Goal: Task Accomplishment & Management: Complete application form

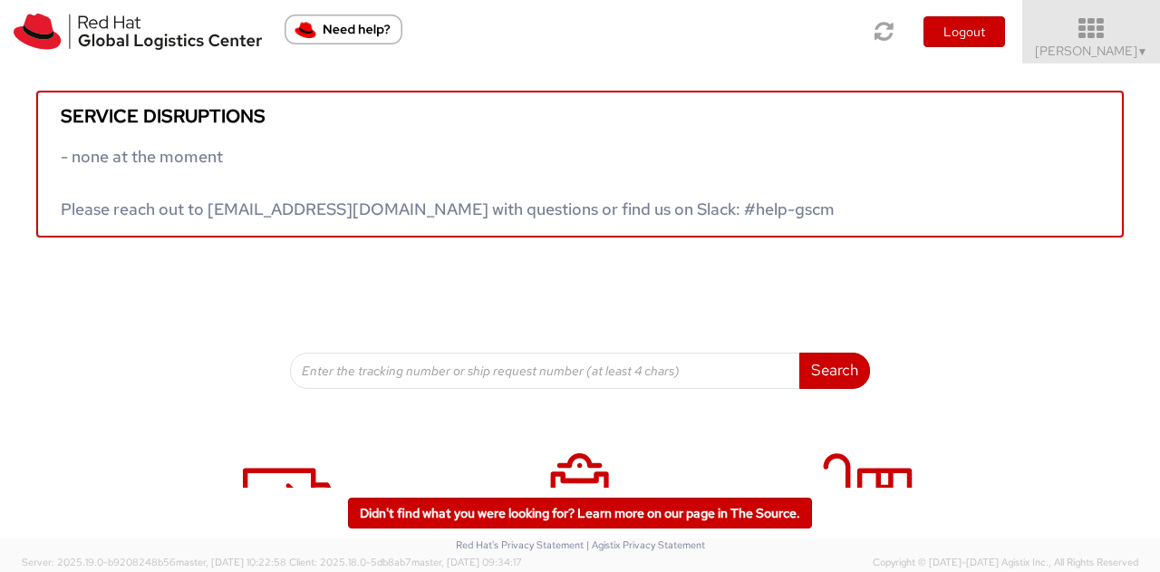
click at [1104, 26] on icon at bounding box center [1091, 28] width 159 height 25
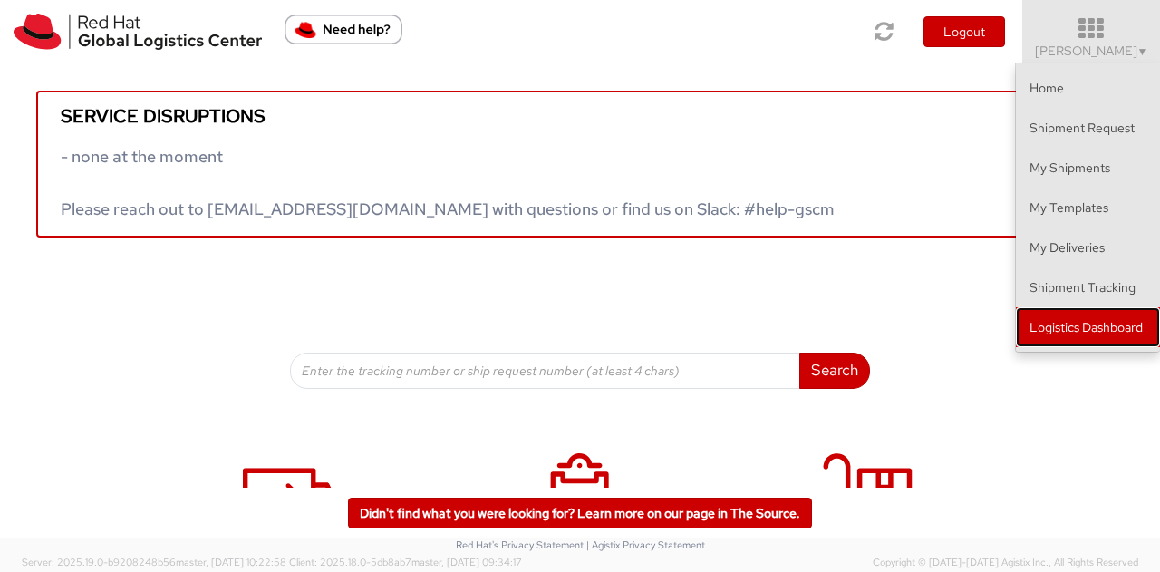
click at [1062, 327] on link "Logistics Dashboard" at bounding box center [1088, 327] width 144 height 40
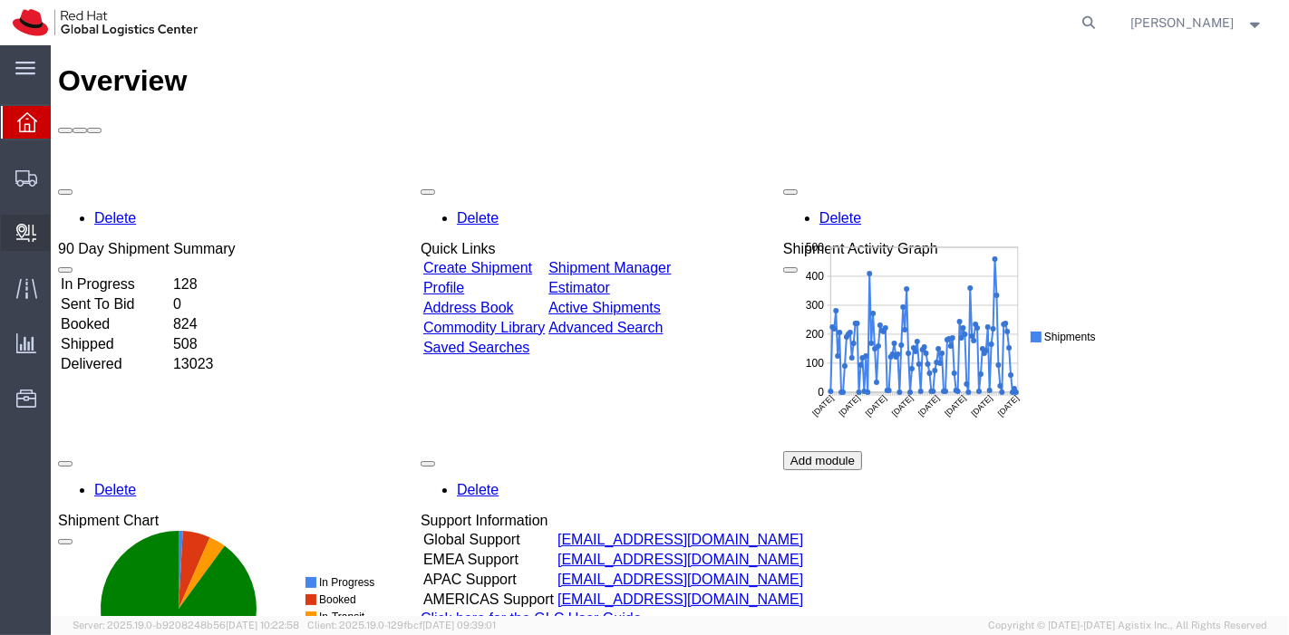
click at [0, 0] on span "Create Delivery" at bounding box center [0, 0] width 0 height 0
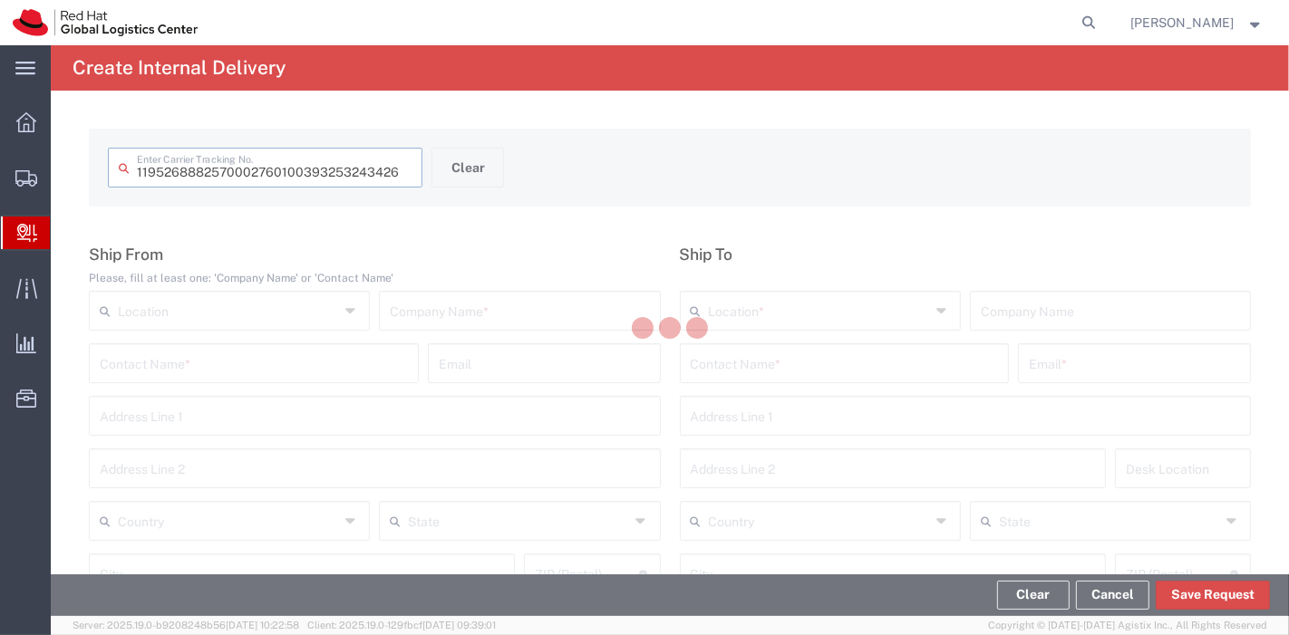
type input "393253243426"
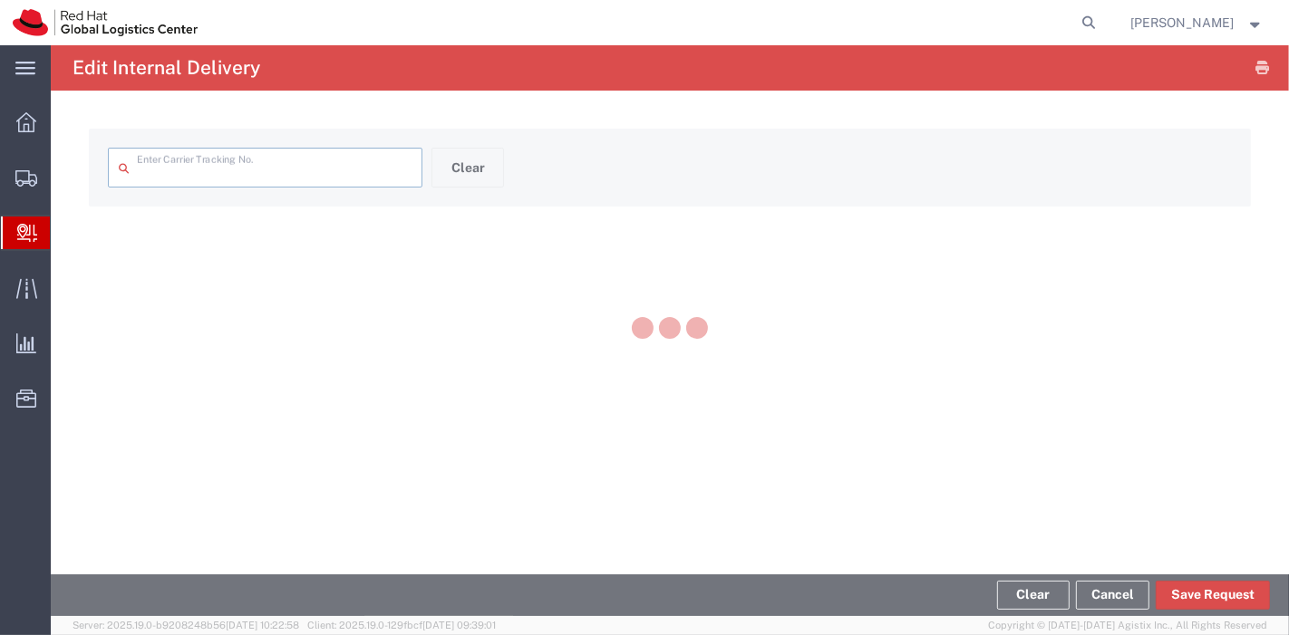
type input "393253243426"
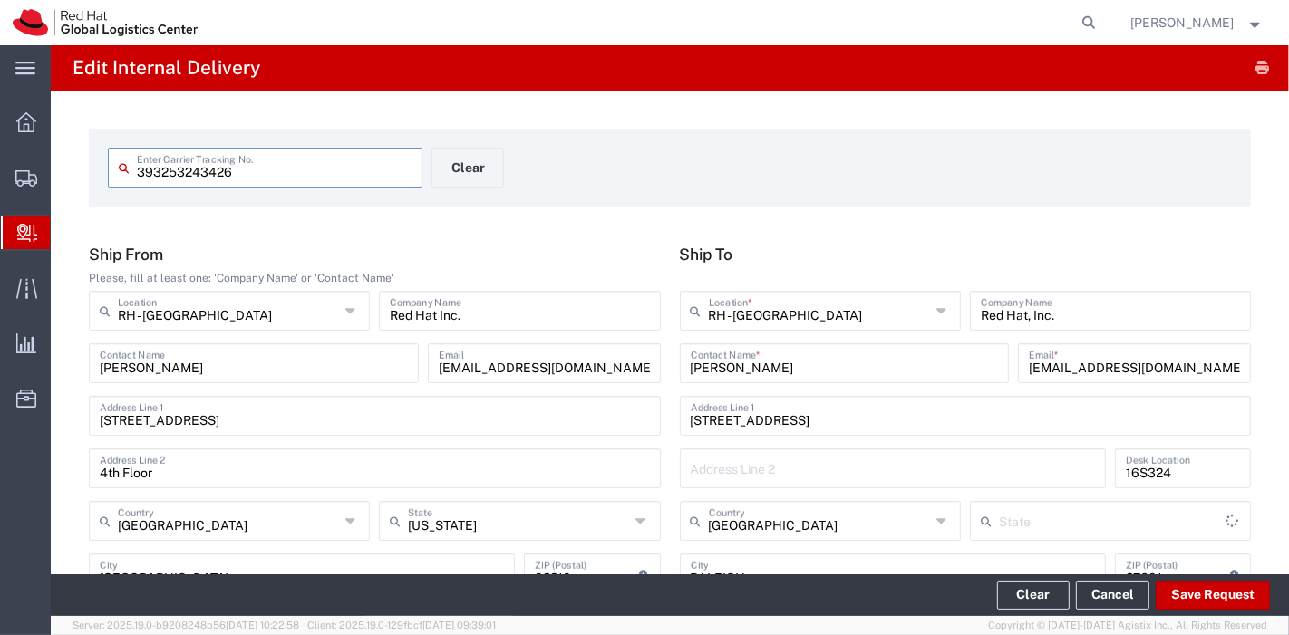
type input "[US_STATE]"
type input "2Day One Rate"
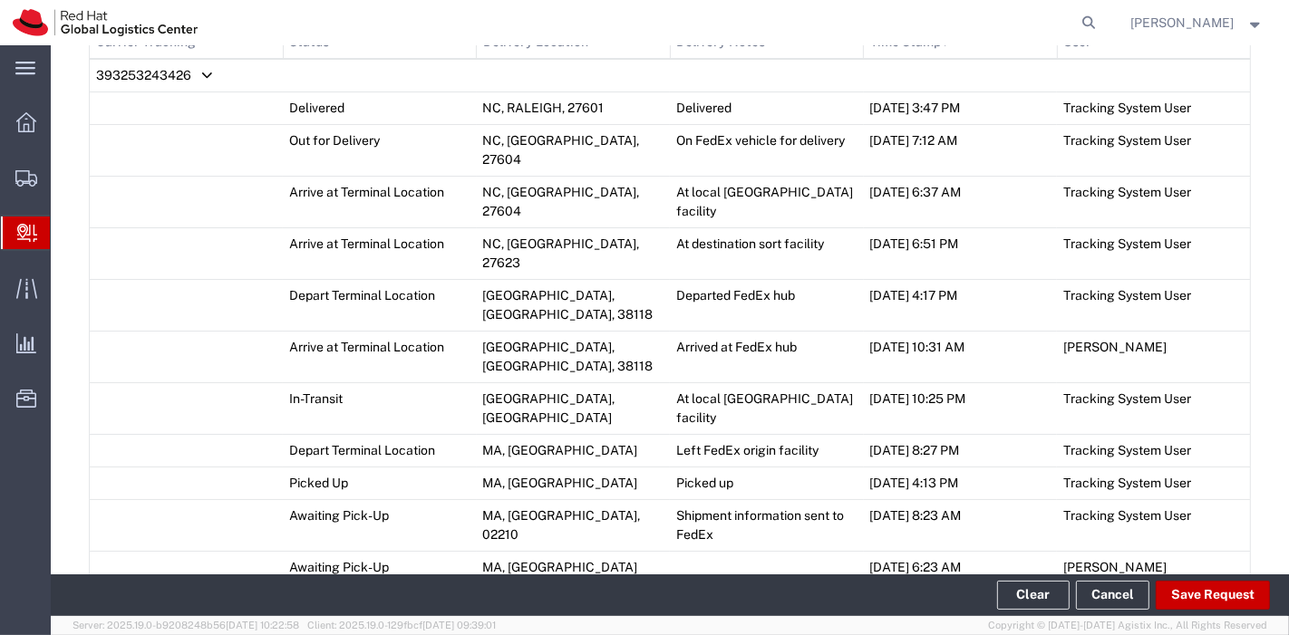
scroll to position [1051, 0]
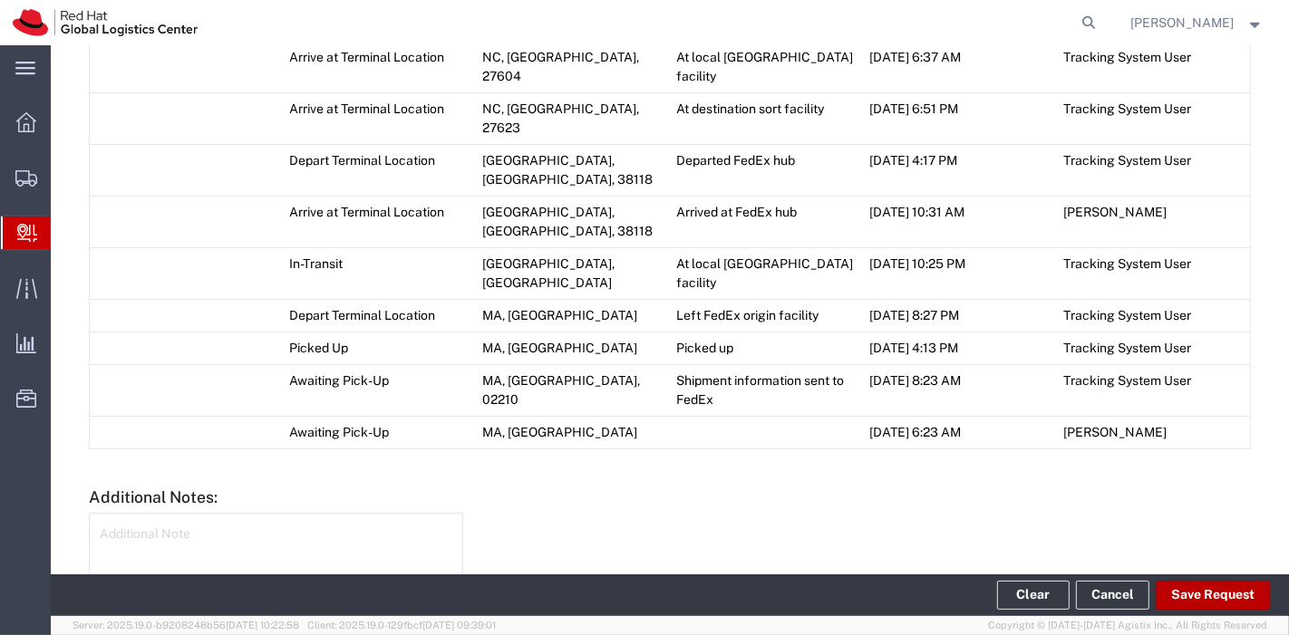
click at [1188, 605] on button "Save Request" at bounding box center [1212, 595] width 114 height 29
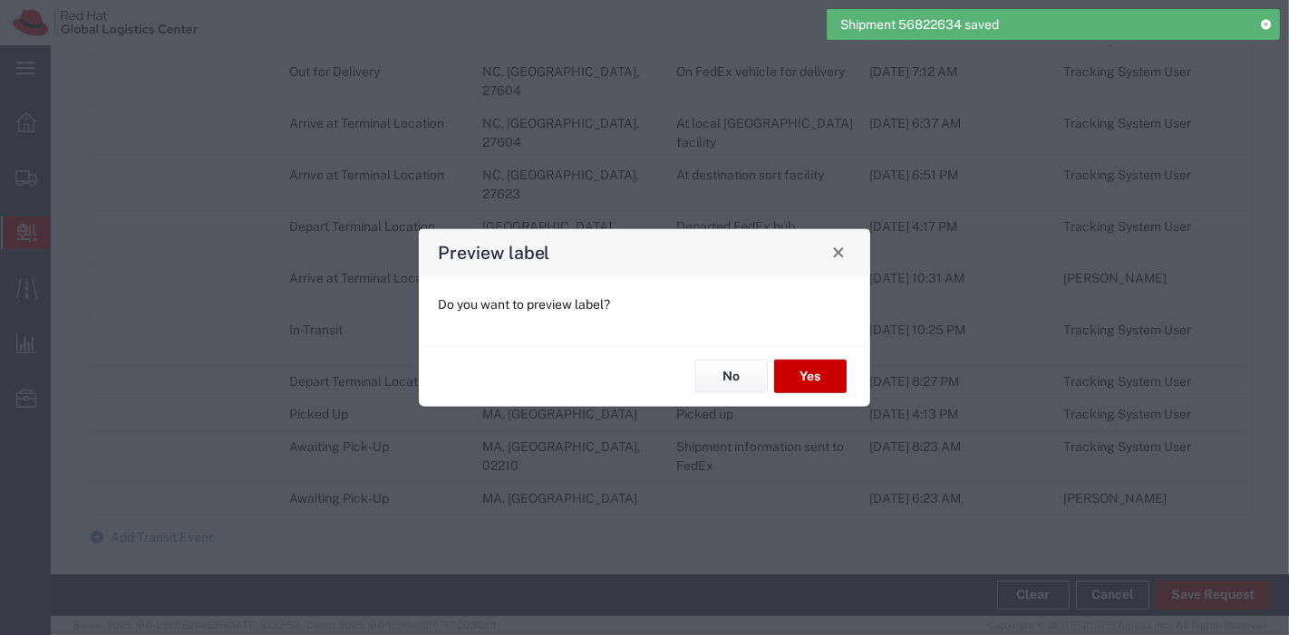
scroll to position [1085, 0]
type input "Envelope"
type input "2Day One Rate"
click at [790, 372] on button "Yes" at bounding box center [810, 377] width 72 height 34
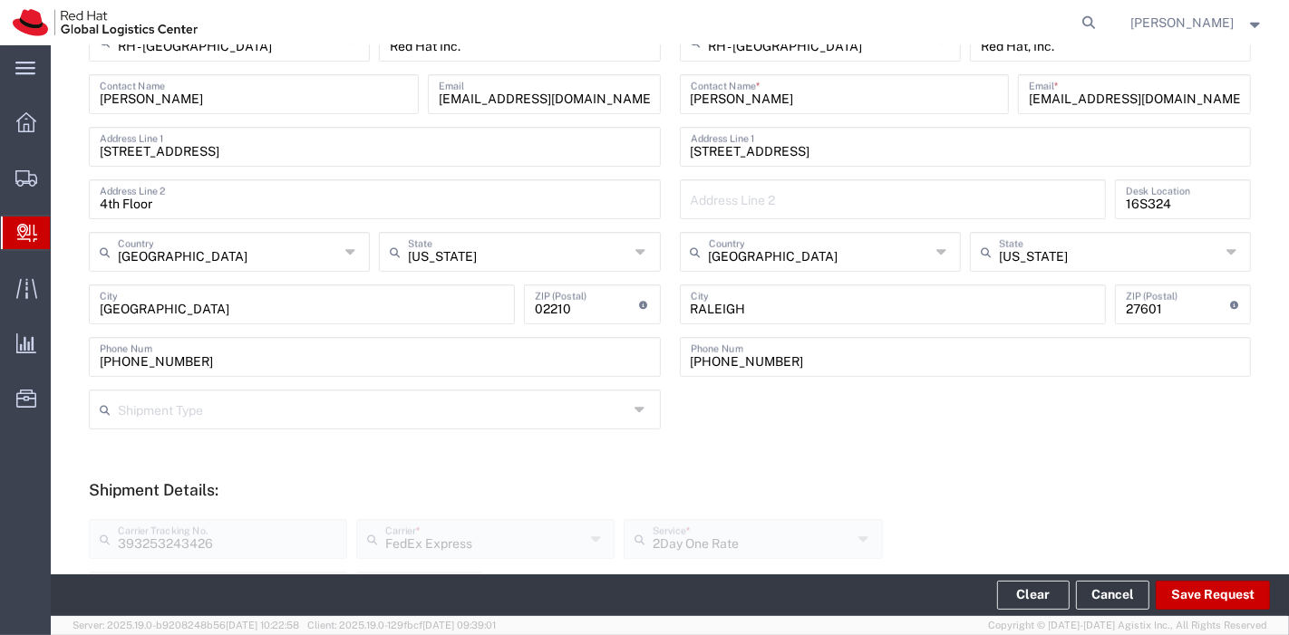
scroll to position [0, 0]
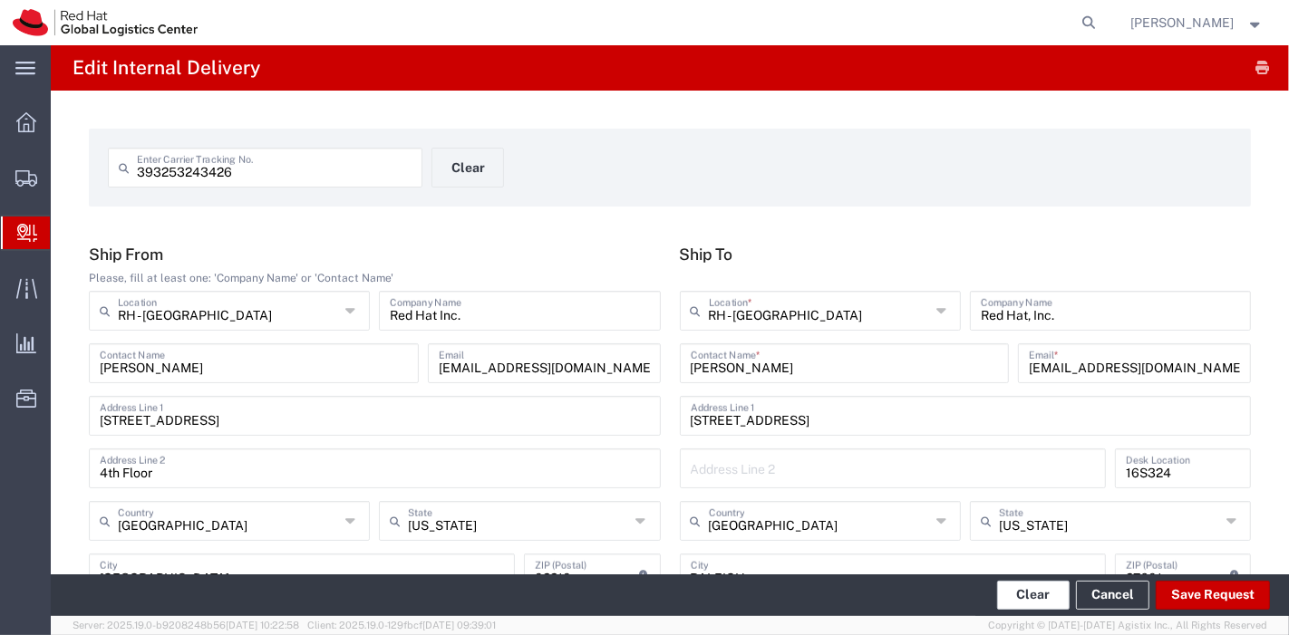
click at [1054, 593] on button "Clear" at bounding box center [1033, 595] width 72 height 29
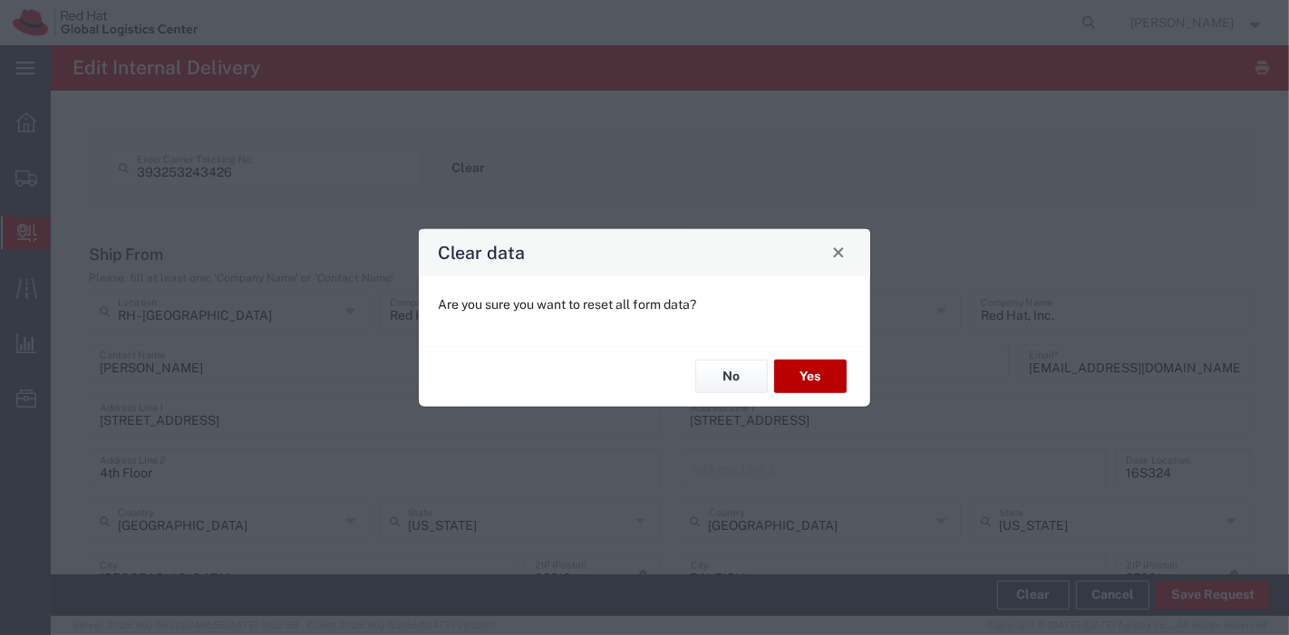
click at [795, 370] on button "Yes" at bounding box center [810, 377] width 72 height 34
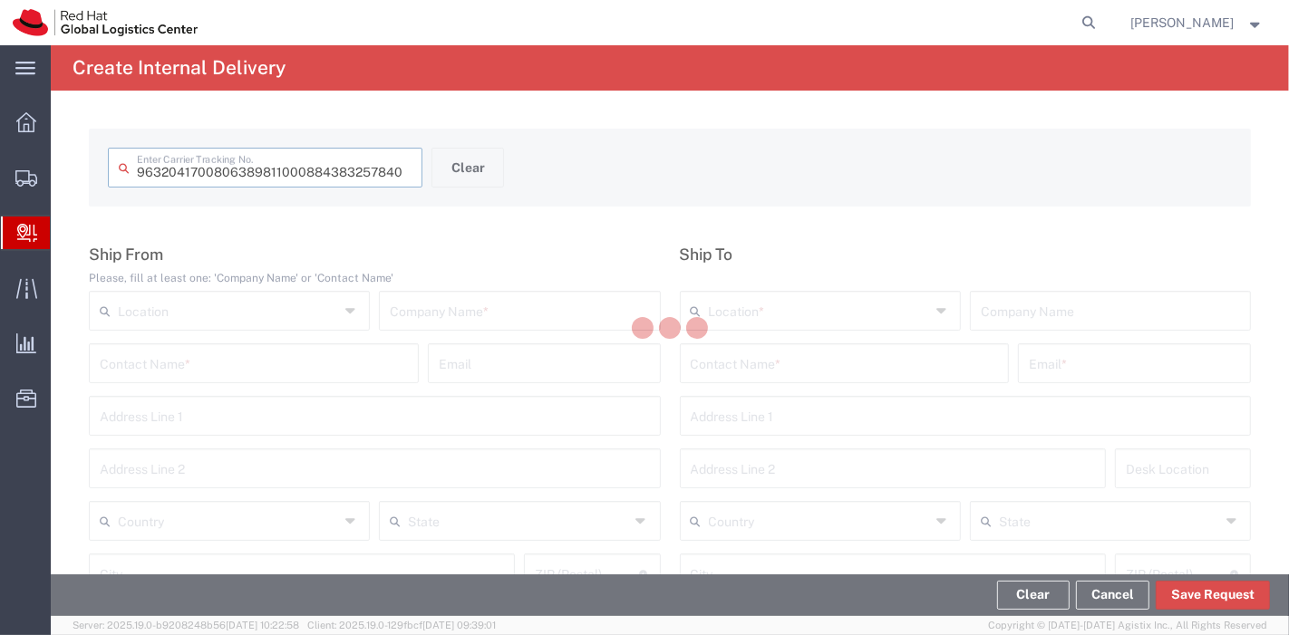
type input "884383257840"
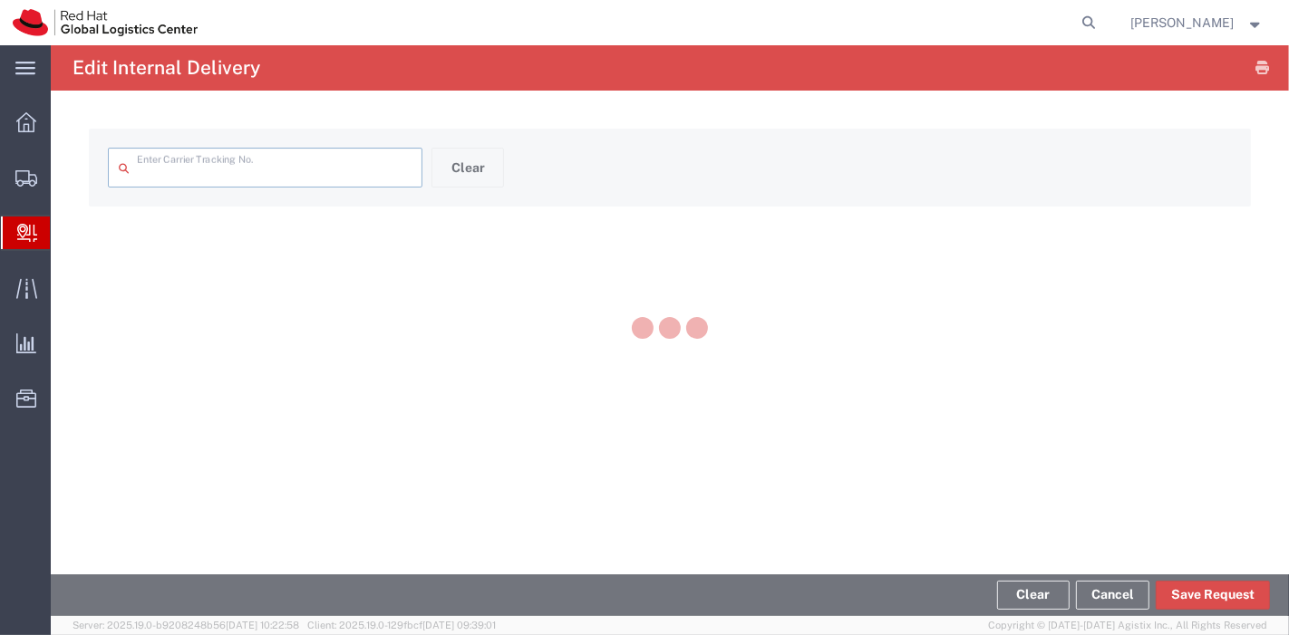
type input "884383257840"
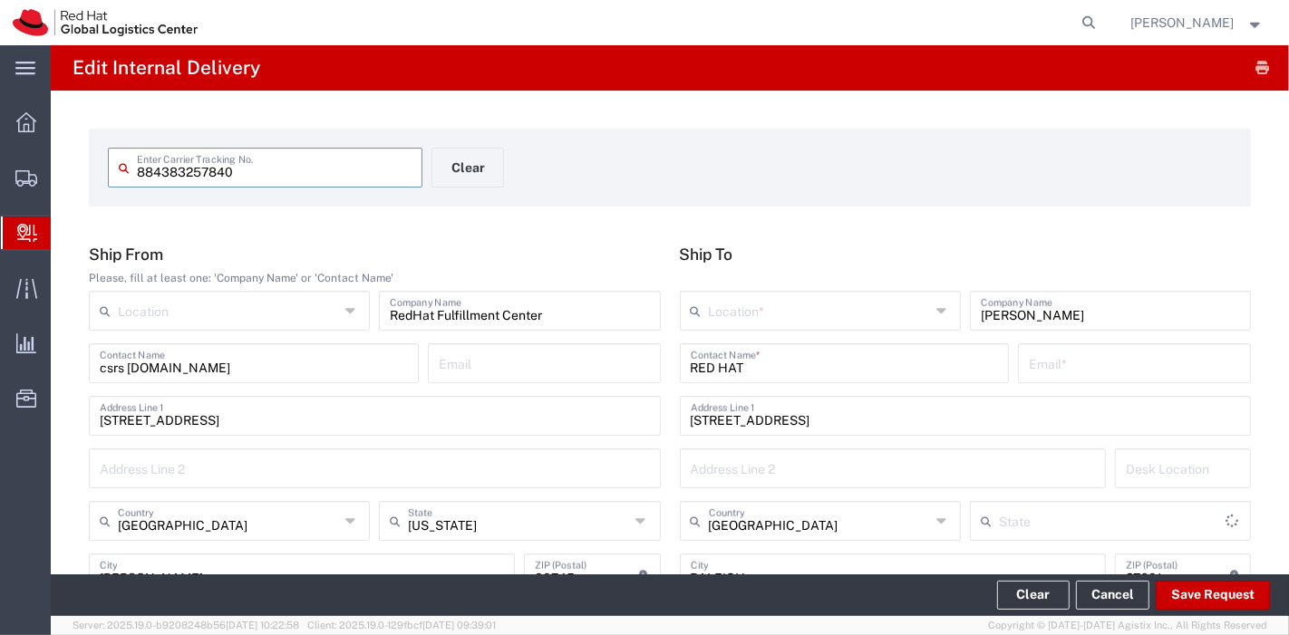
type input "[US_STATE]"
type input "Ground"
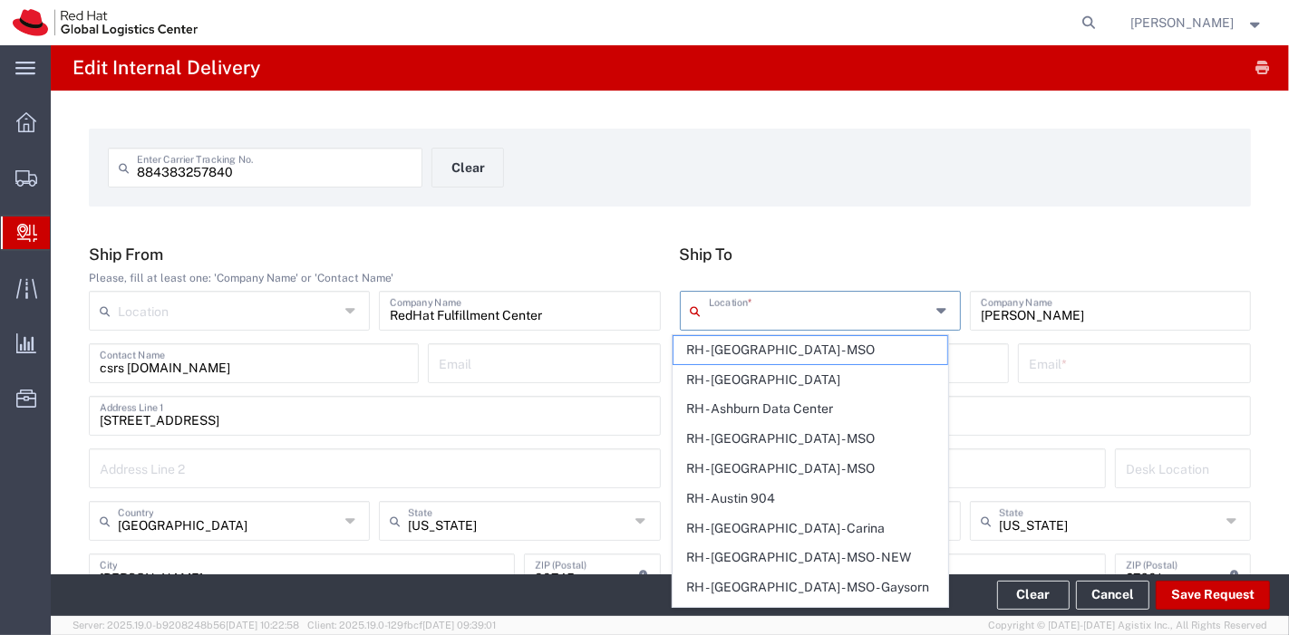
click at [788, 301] on input "text" at bounding box center [819, 310] width 221 height 32
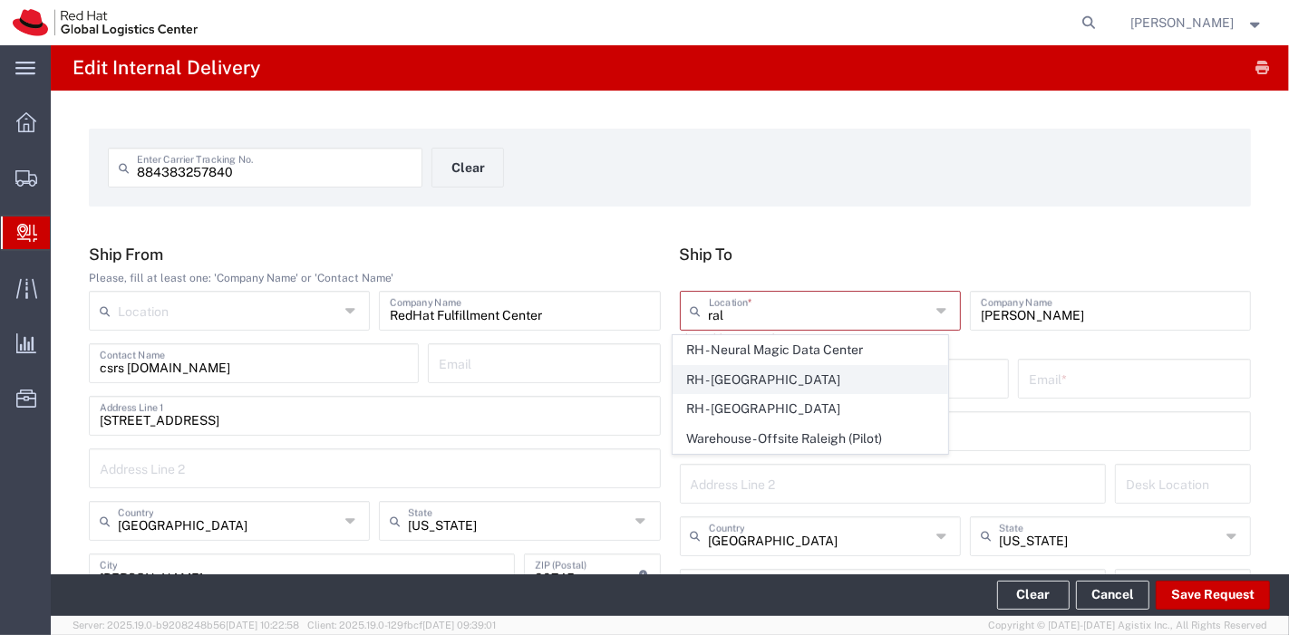
click at [751, 372] on span "RH - [GEOGRAPHIC_DATA]" at bounding box center [810, 380] width 274 height 28
type input "RH - [GEOGRAPHIC_DATA]"
type input "Red Hat, Inc."
type input "[STREET_ADDRESS]"
type input "[PHONE_NUMBER]"
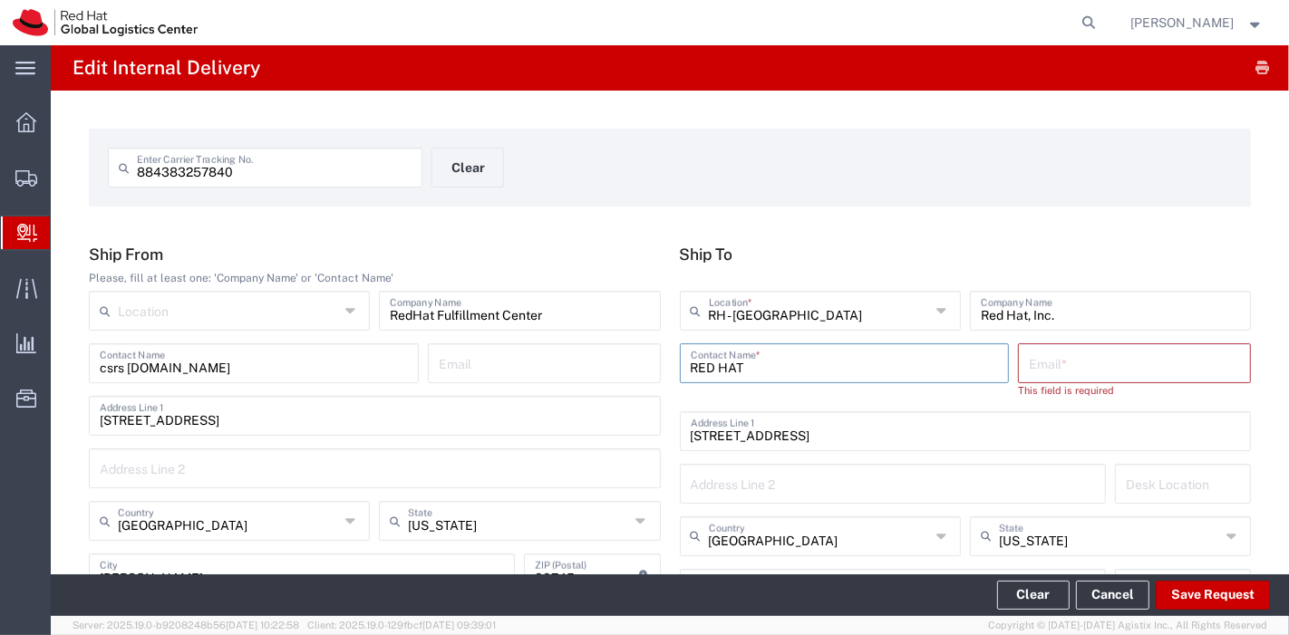
drag, startPoint x: 764, startPoint y: 369, endPoint x: 569, endPoint y: 372, distance: 194.9
click at [569, 372] on div "Ship From Please, fill at least one: 'Company Name' or 'Contact Name' Location …" at bounding box center [670, 460] width 1181 height 430
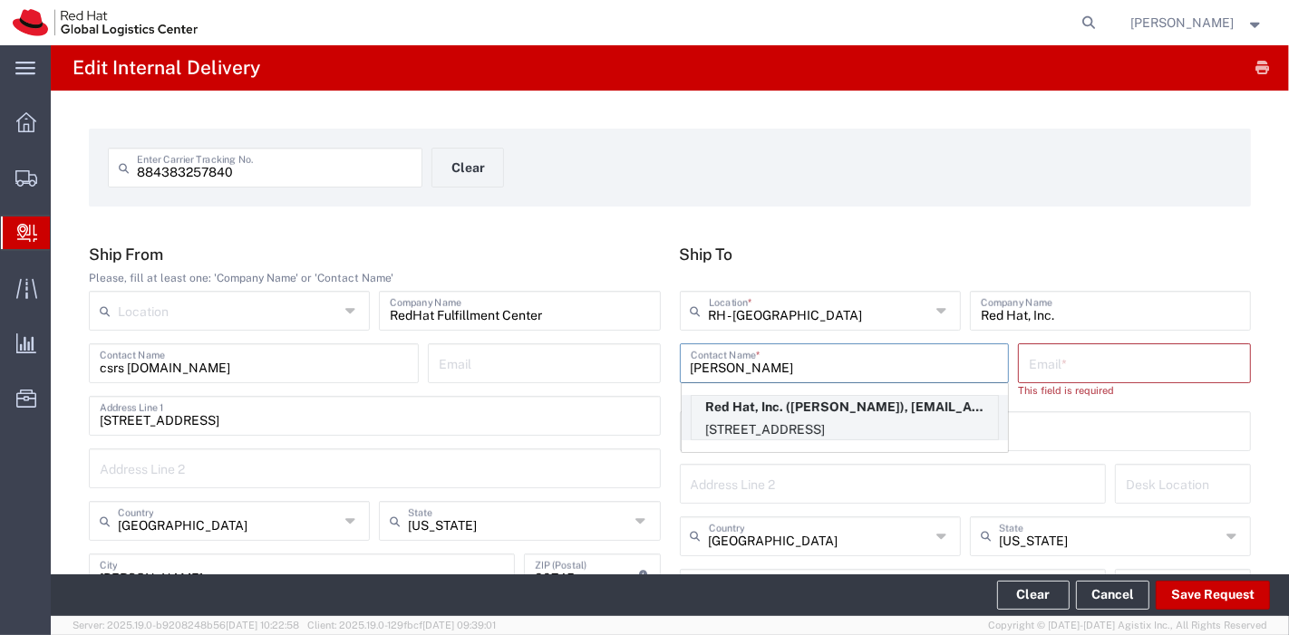
click at [782, 417] on p "Red Hat, Inc. ([PERSON_NAME]), [EMAIL_ADDRESS][DOMAIN_NAME]" at bounding box center [844, 407] width 306 height 23
type input "[PERSON_NAME]"
type input "[EMAIL_ADDRESS][DOMAIN_NAME]"
type input "FLEX"
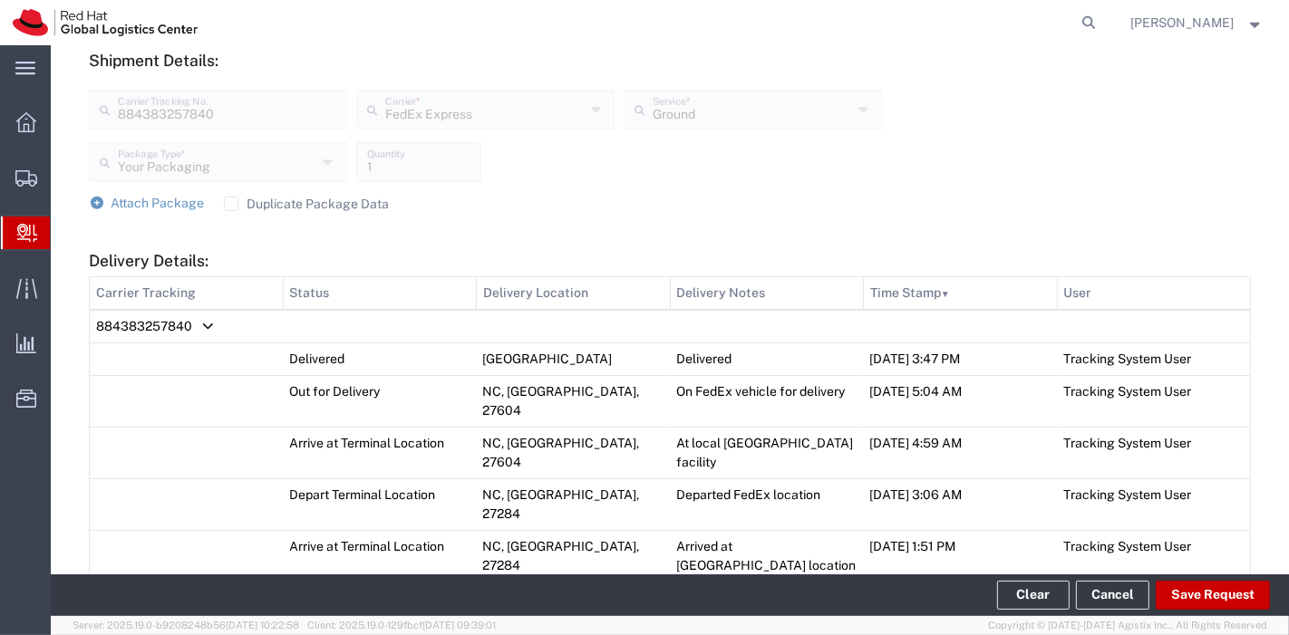
scroll to position [695, 0]
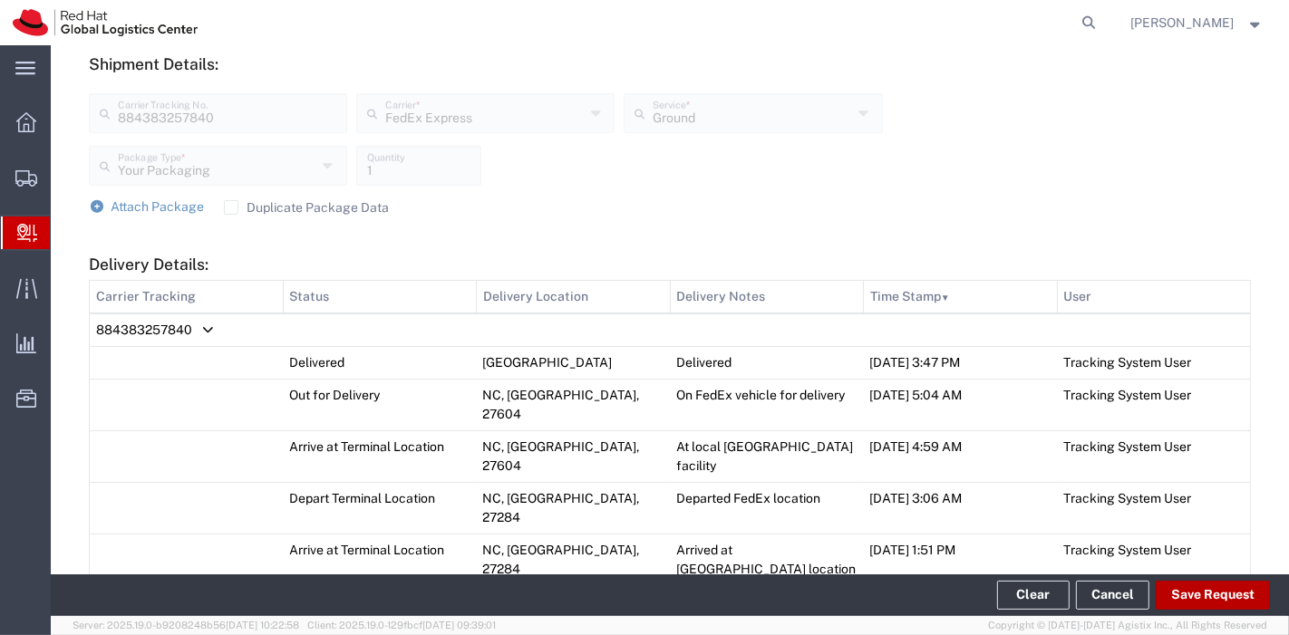
click at [1185, 581] on button "Save Request" at bounding box center [1212, 595] width 114 height 29
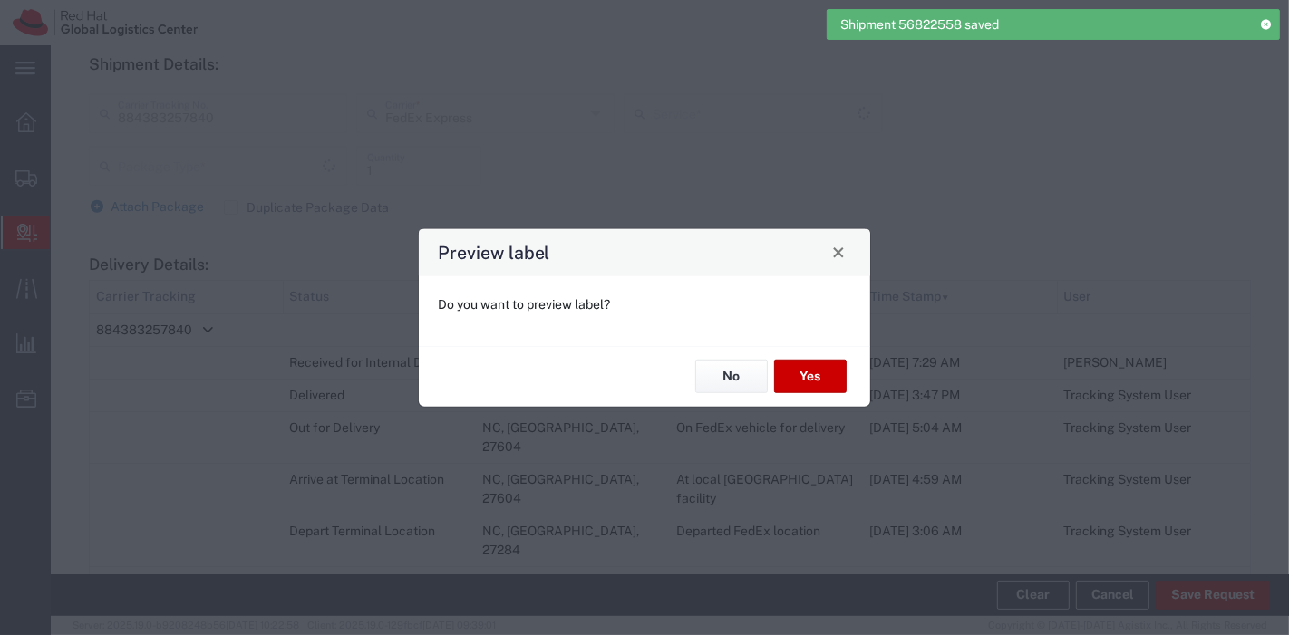
type input "Your Packaging"
type input "Ground"
click at [822, 377] on button "Yes" at bounding box center [810, 377] width 72 height 34
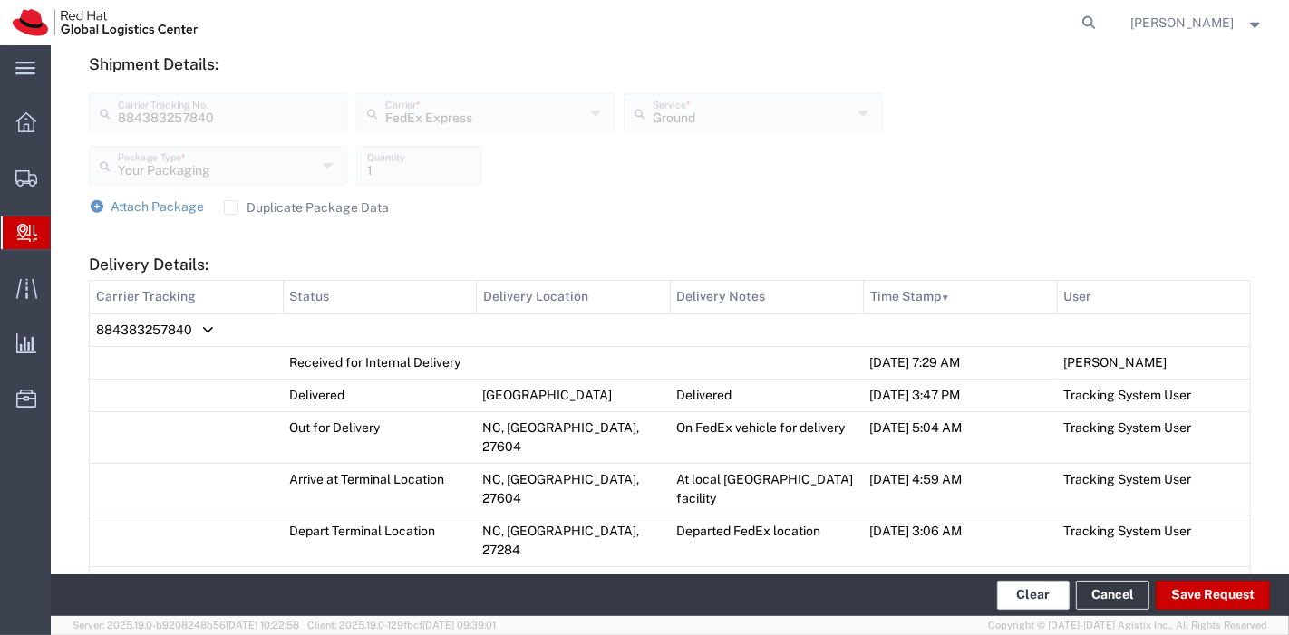
click at [1032, 590] on button "Clear" at bounding box center [1033, 595] width 72 height 29
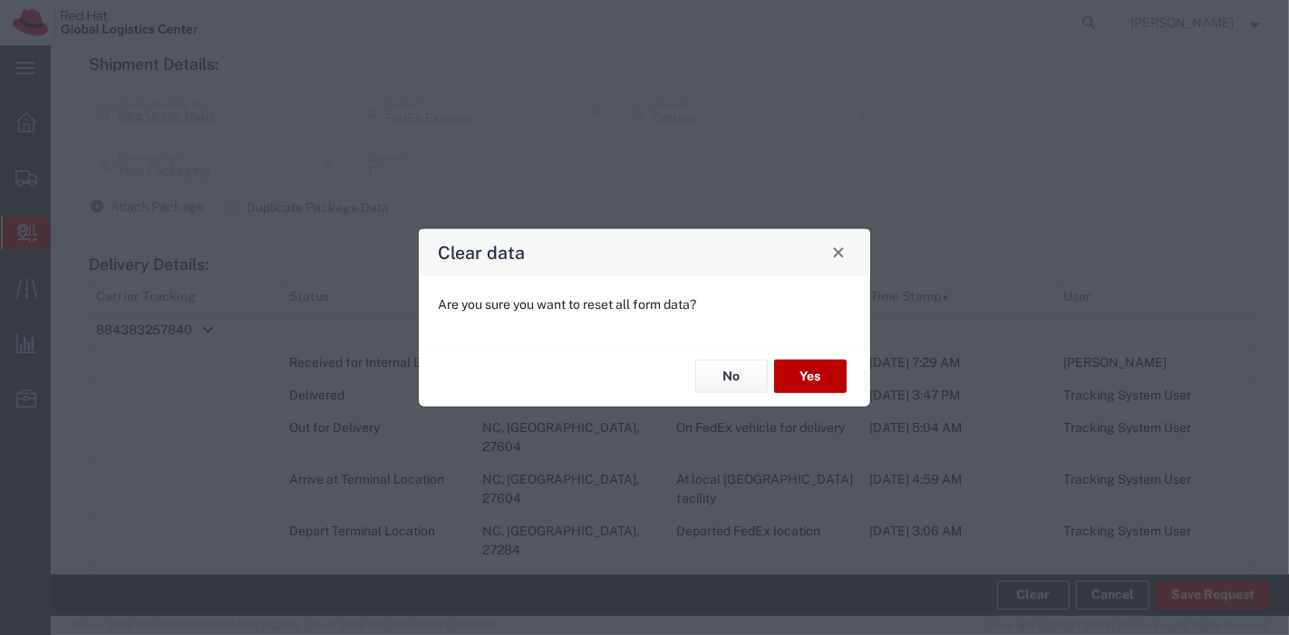
click at [807, 374] on button "Yes" at bounding box center [810, 377] width 72 height 34
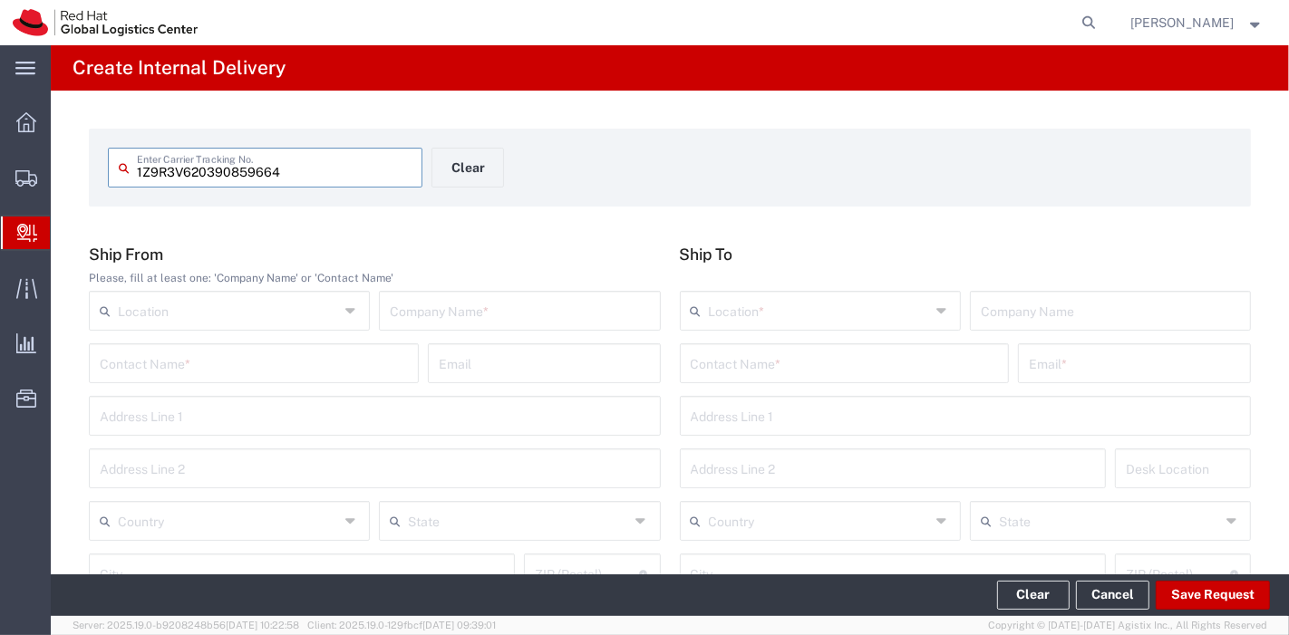
type input "1Z9R3V620390859664"
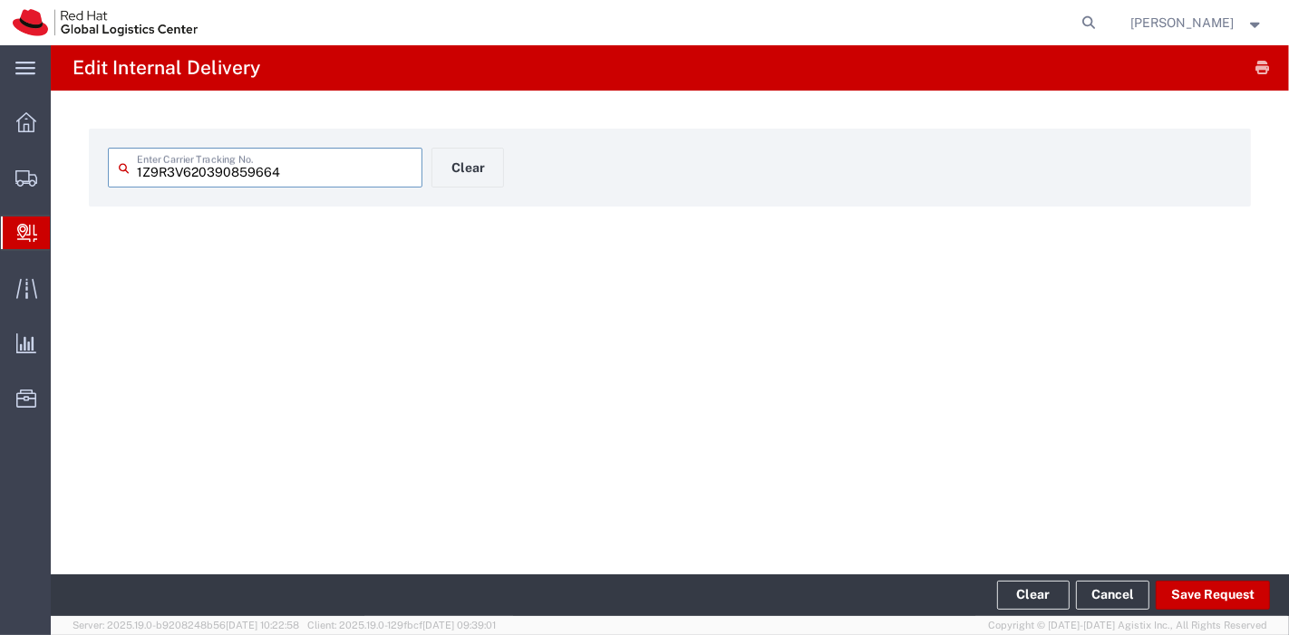
type input "1Z9R3V620390859664"
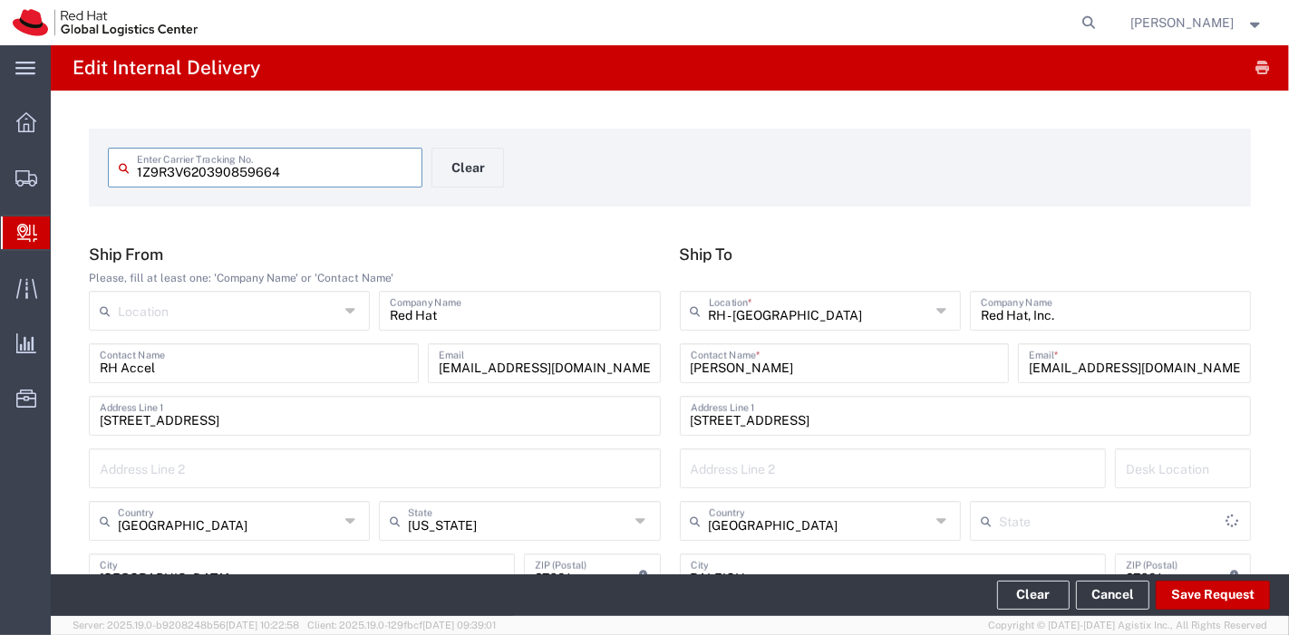
type input "[US_STATE]"
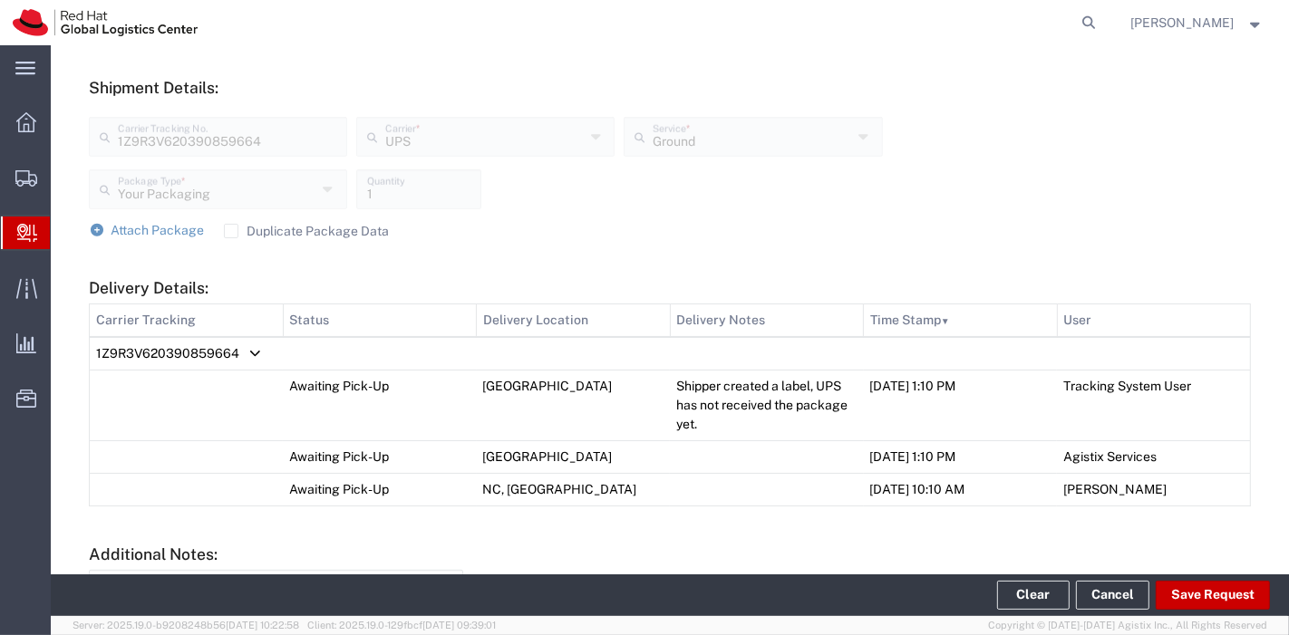
scroll to position [672, 0]
click at [1188, 604] on button "Save Request" at bounding box center [1212, 595] width 114 height 29
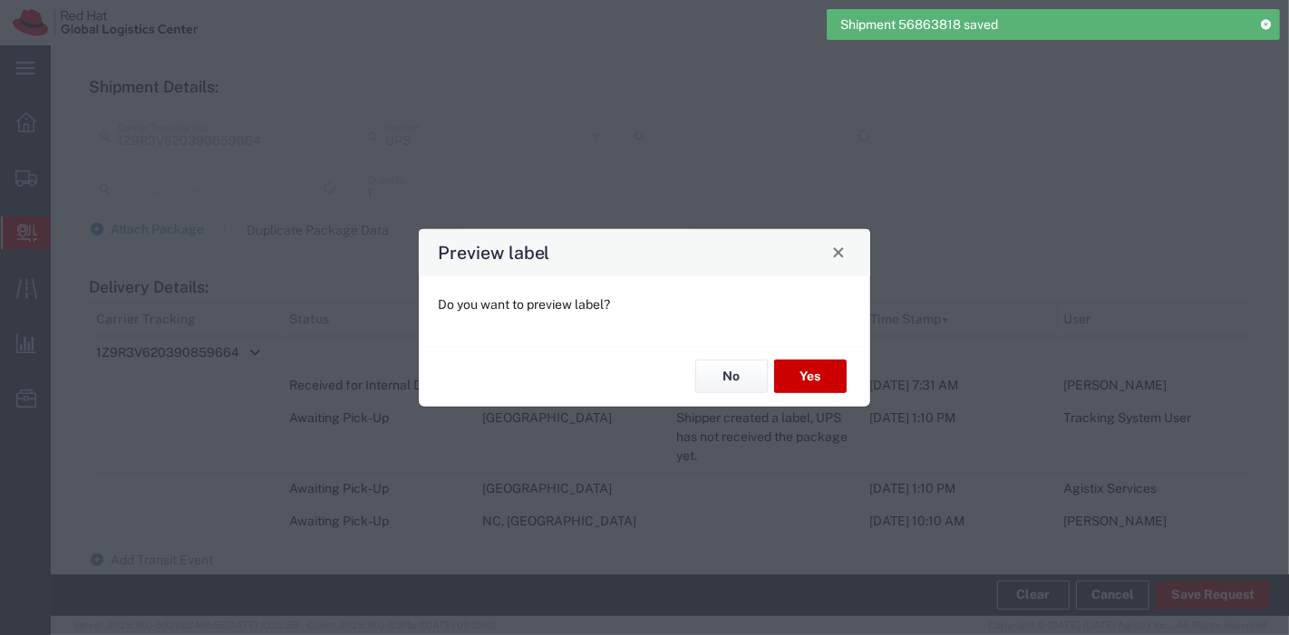
type input "Your Packaging"
type input "Ground"
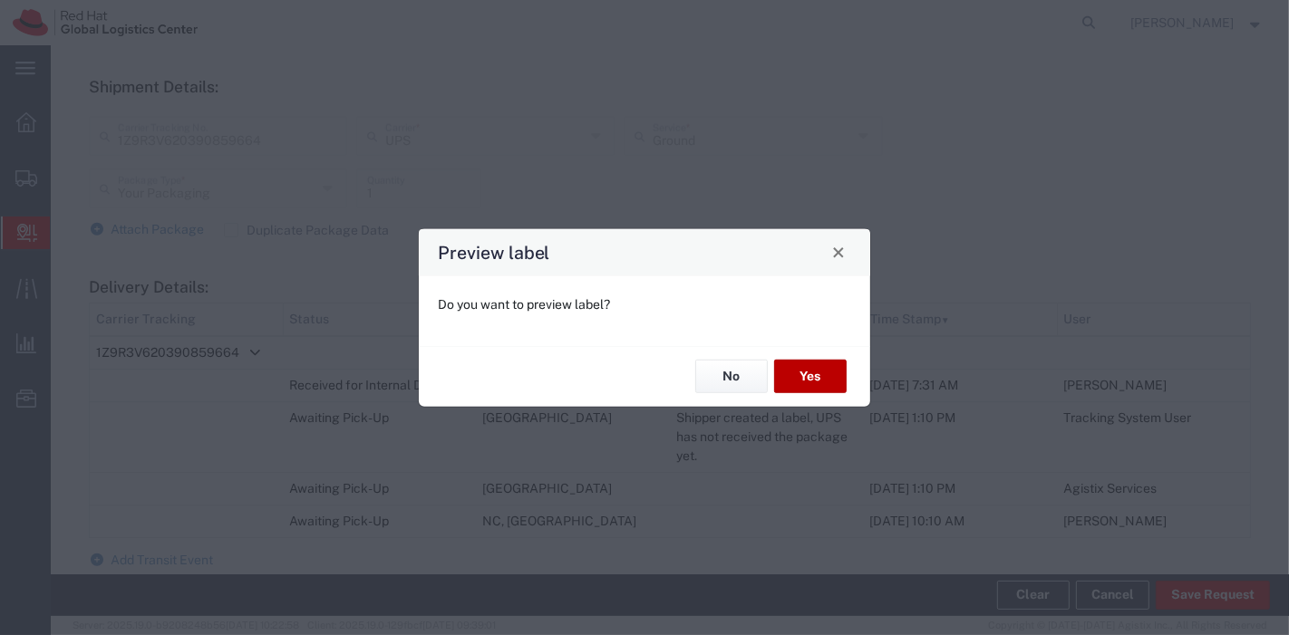
click at [815, 364] on button "Yes" at bounding box center [810, 377] width 72 height 34
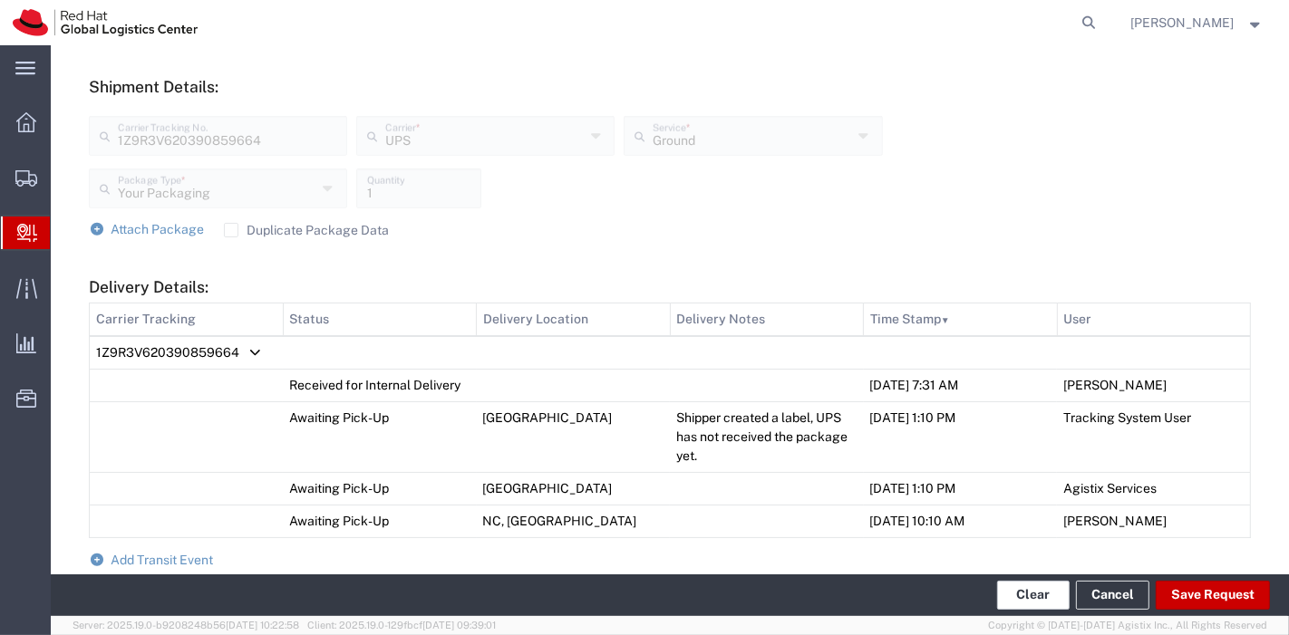
click at [1044, 589] on button "Clear" at bounding box center [1033, 595] width 72 height 29
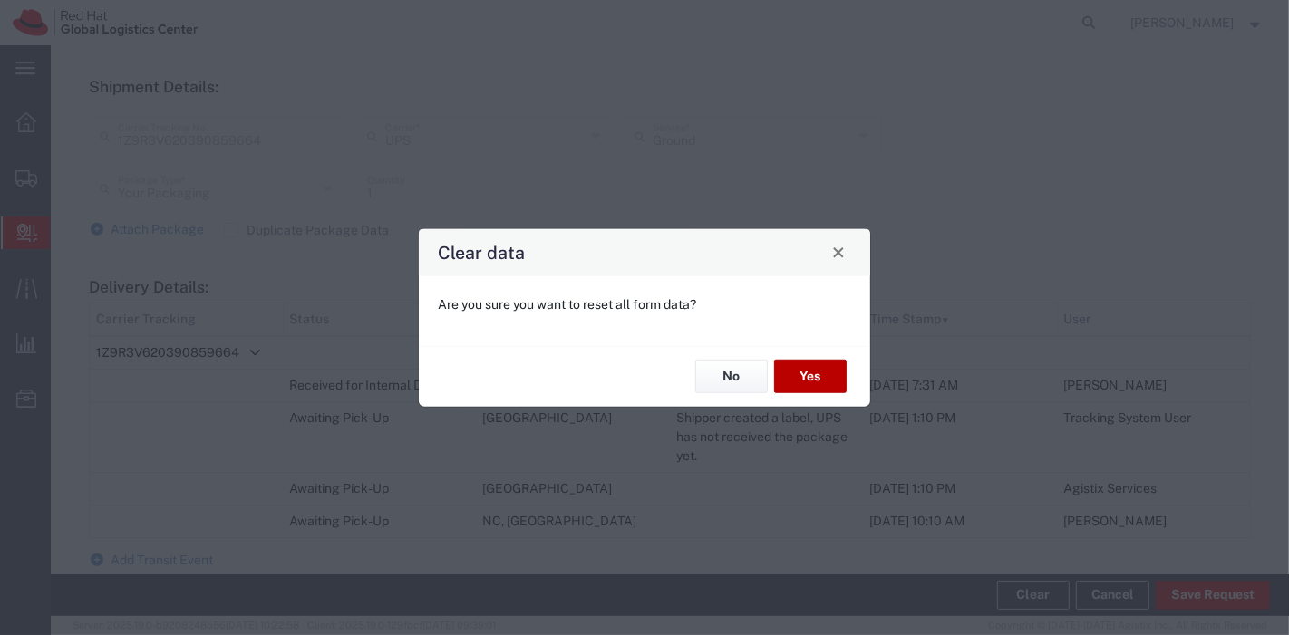
click at [825, 376] on button "Yes" at bounding box center [810, 377] width 72 height 34
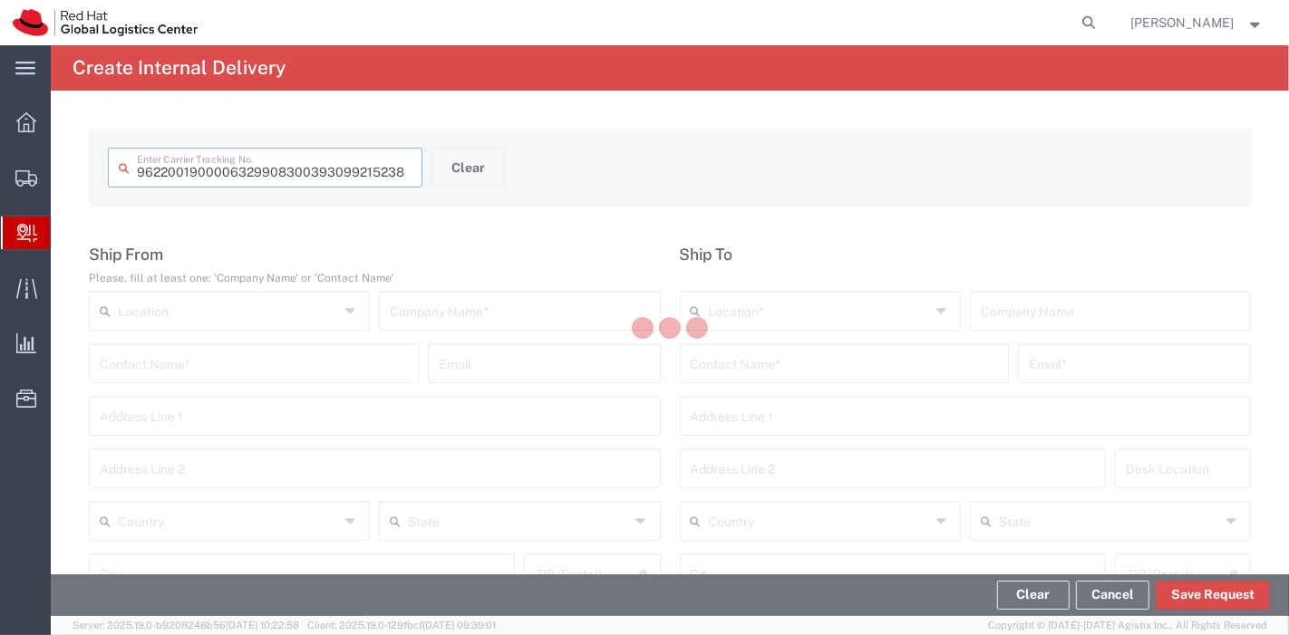
type input "393099215238"
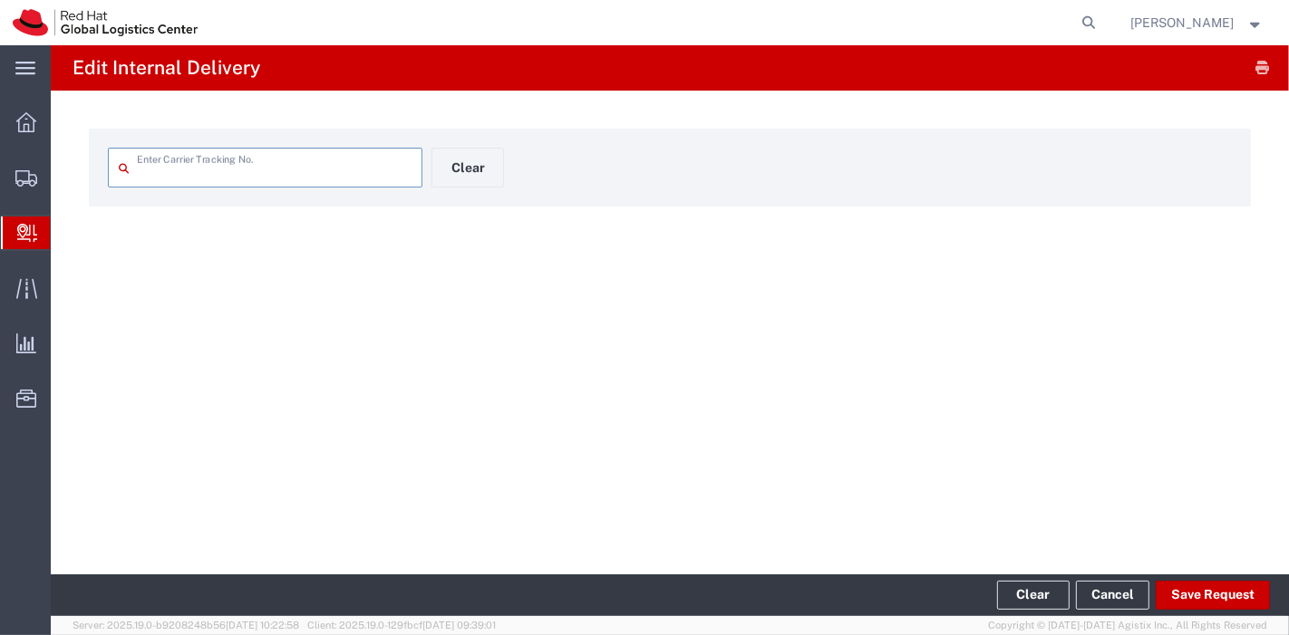
type input "393099215238"
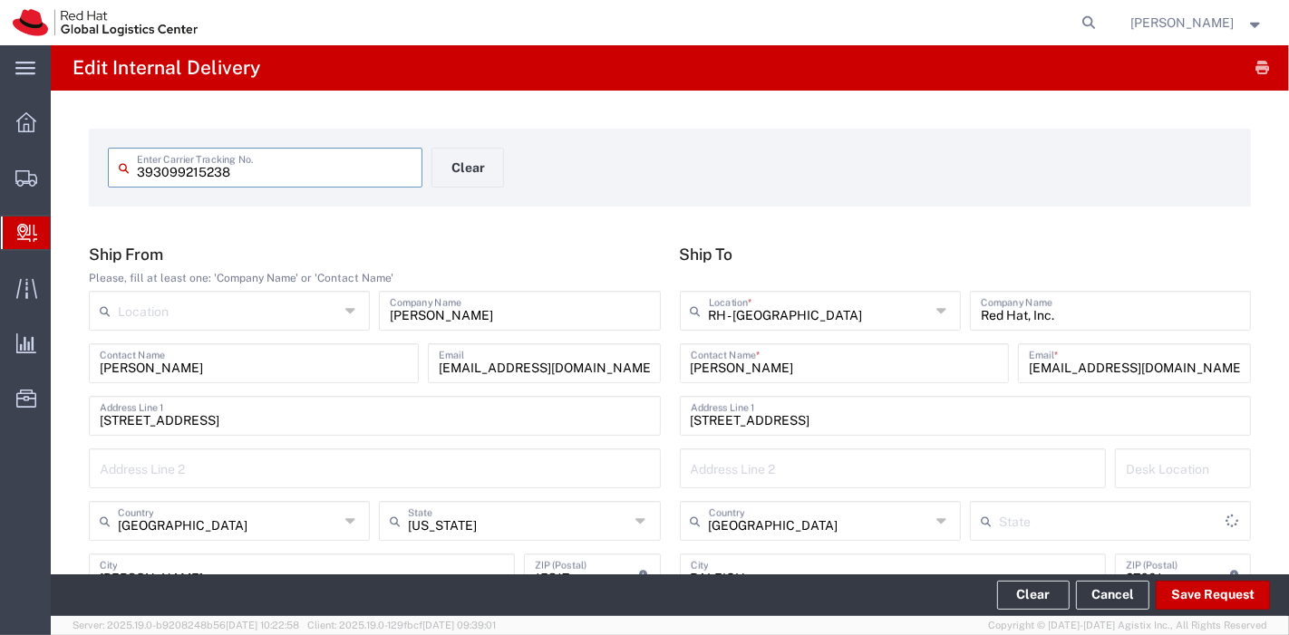
type input "Ground"
type input "[US_STATE]"
drag, startPoint x: 873, startPoint y: 369, endPoint x: 548, endPoint y: 444, distance: 333.0
click at [548, 444] on div "Ship From Please, fill at least one: 'Company Name' or 'Contact Name' Location …" at bounding box center [670, 452] width 1181 height 414
type input "i"
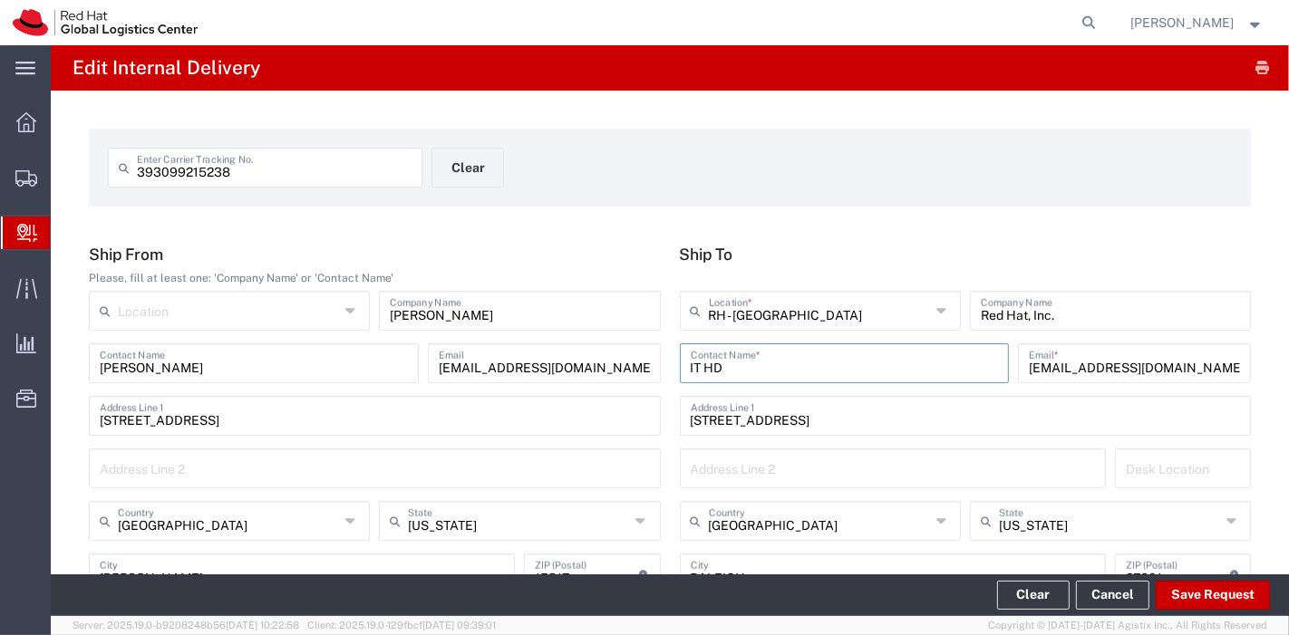
type input "IT HD"
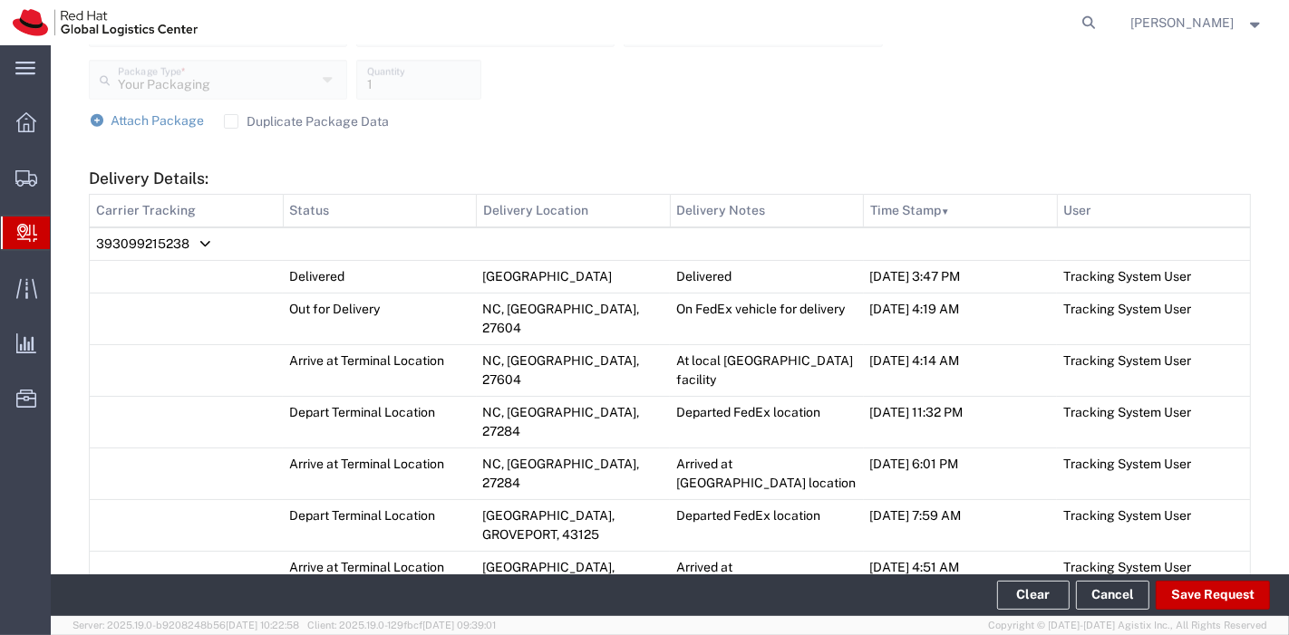
scroll to position [743, 0]
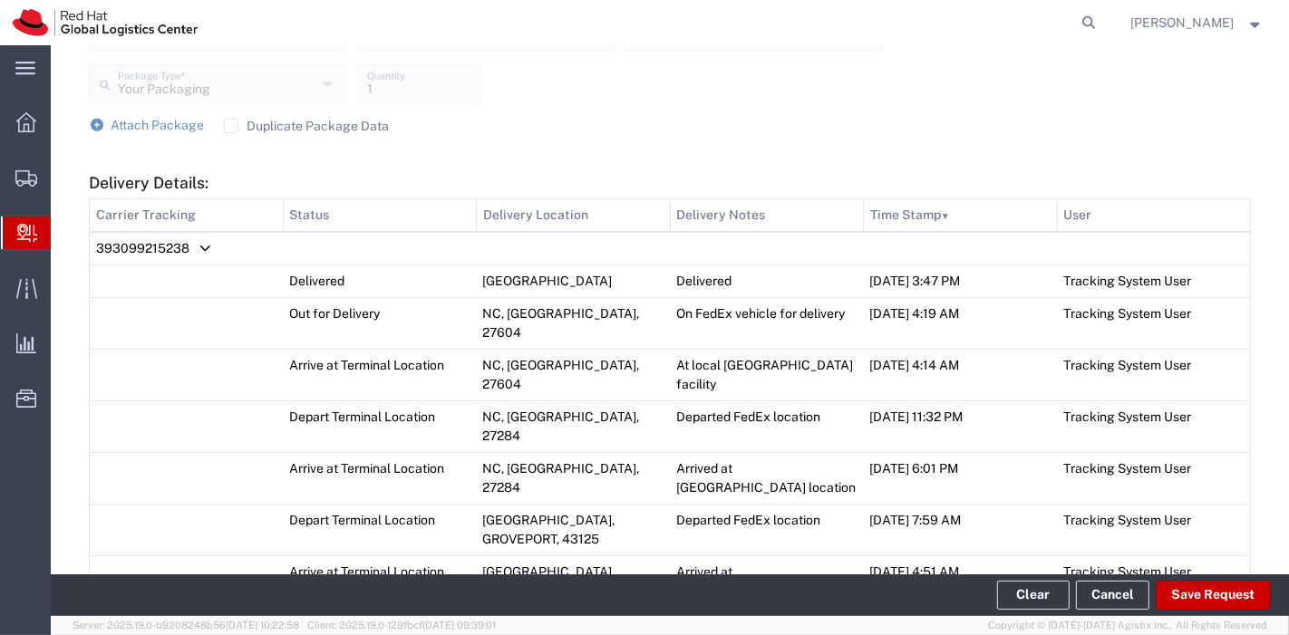
type input "[EMAIL_ADDRESS][DOMAIN_NAME]"
click at [230, 120] on label "Duplicate Package Data" at bounding box center [307, 126] width 166 height 14
click at [231, 126] on input "Duplicate Package Data" at bounding box center [231, 126] width 0 height 0
click at [109, 129] on link "Attach Package" at bounding box center [147, 126] width 116 height 18
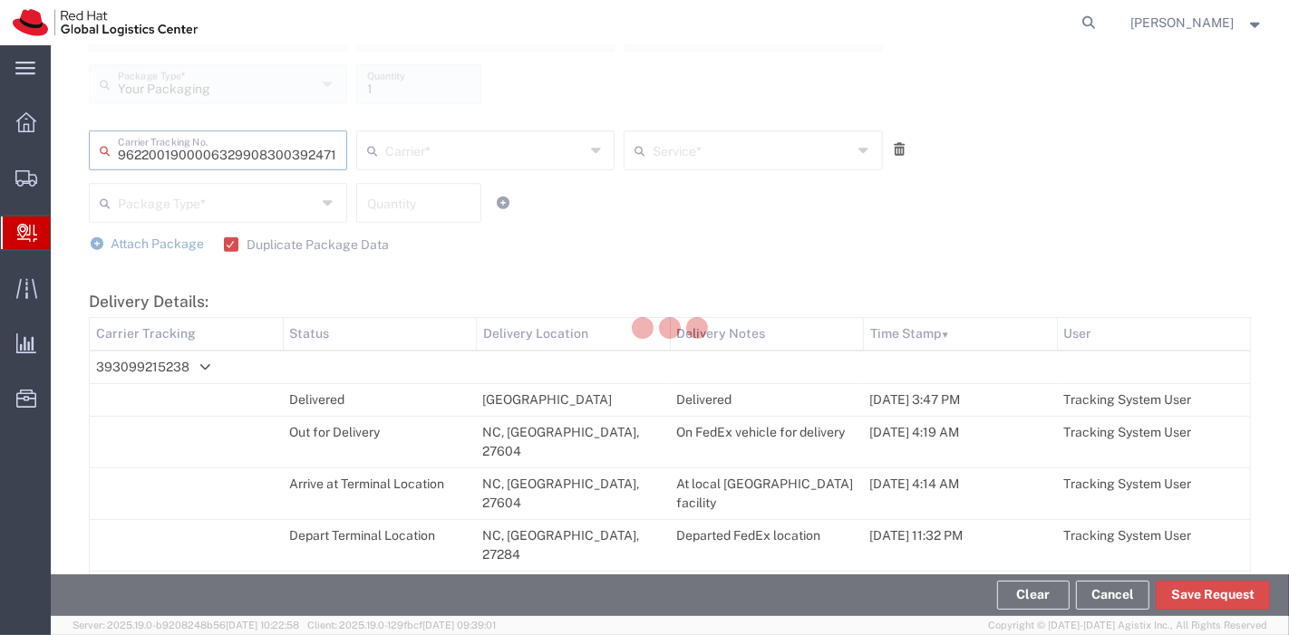
type input "392471157760"
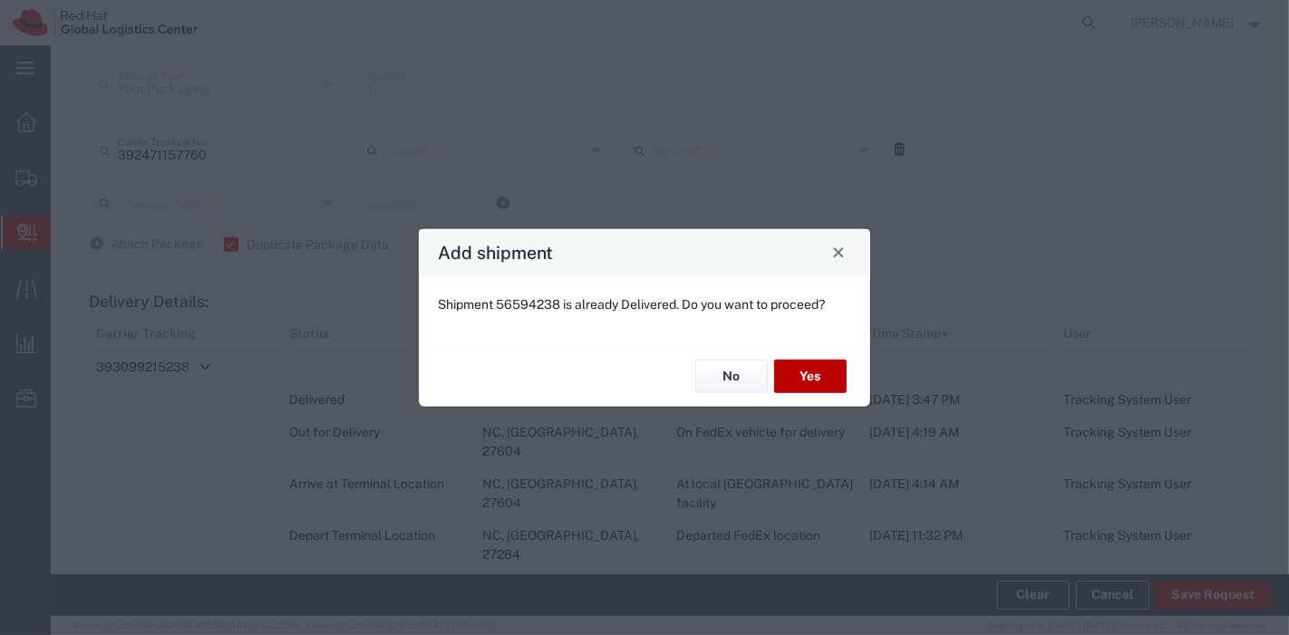
click at [815, 375] on button "Yes" at bounding box center [810, 377] width 72 height 34
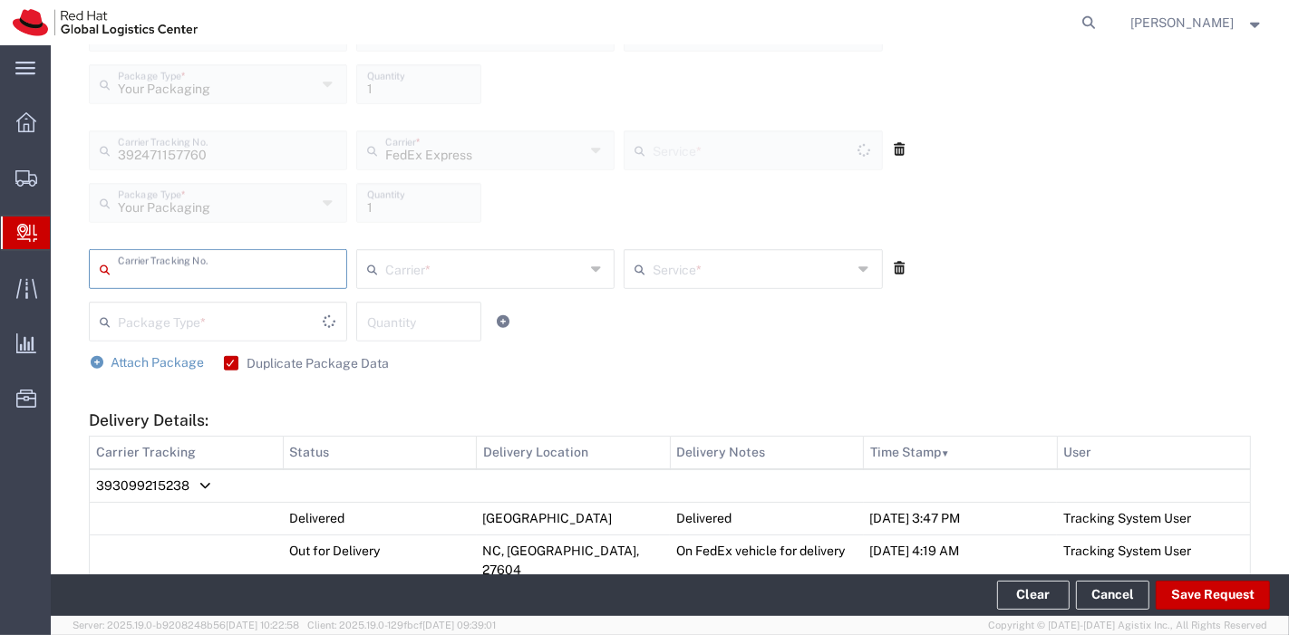
type input "Ground"
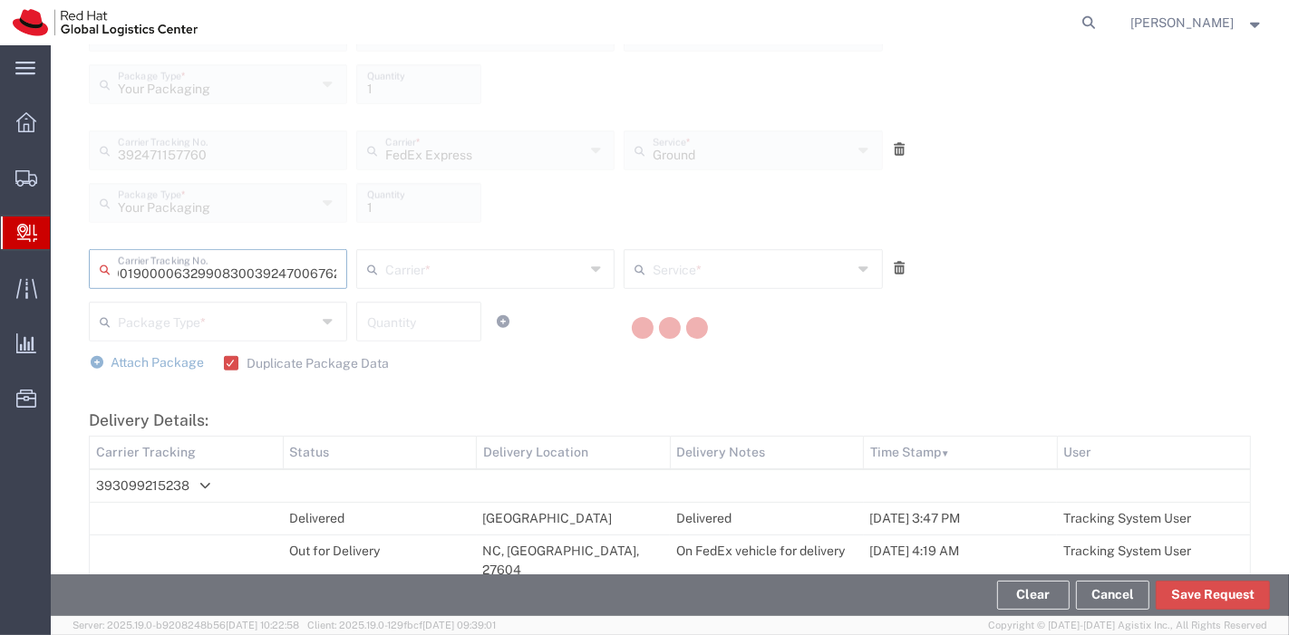
type input "392470067625"
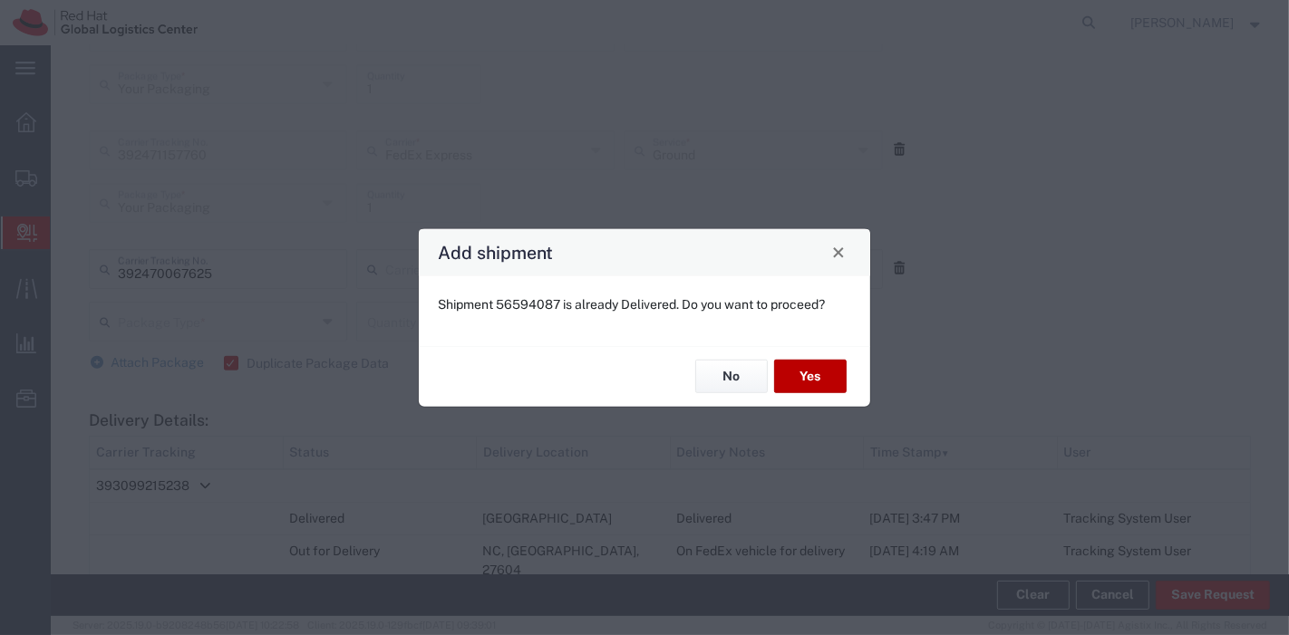
click at [816, 373] on button "Yes" at bounding box center [810, 377] width 72 height 34
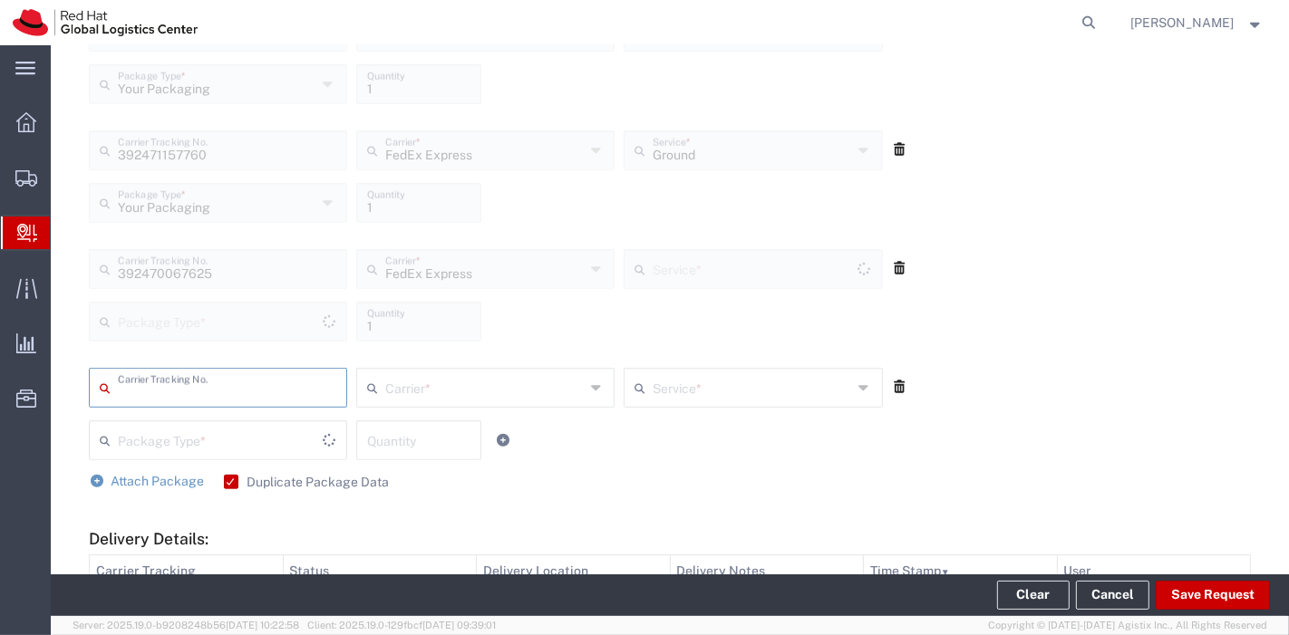
type input "Your Packaging"
type input "Ground"
type input "797601839990"
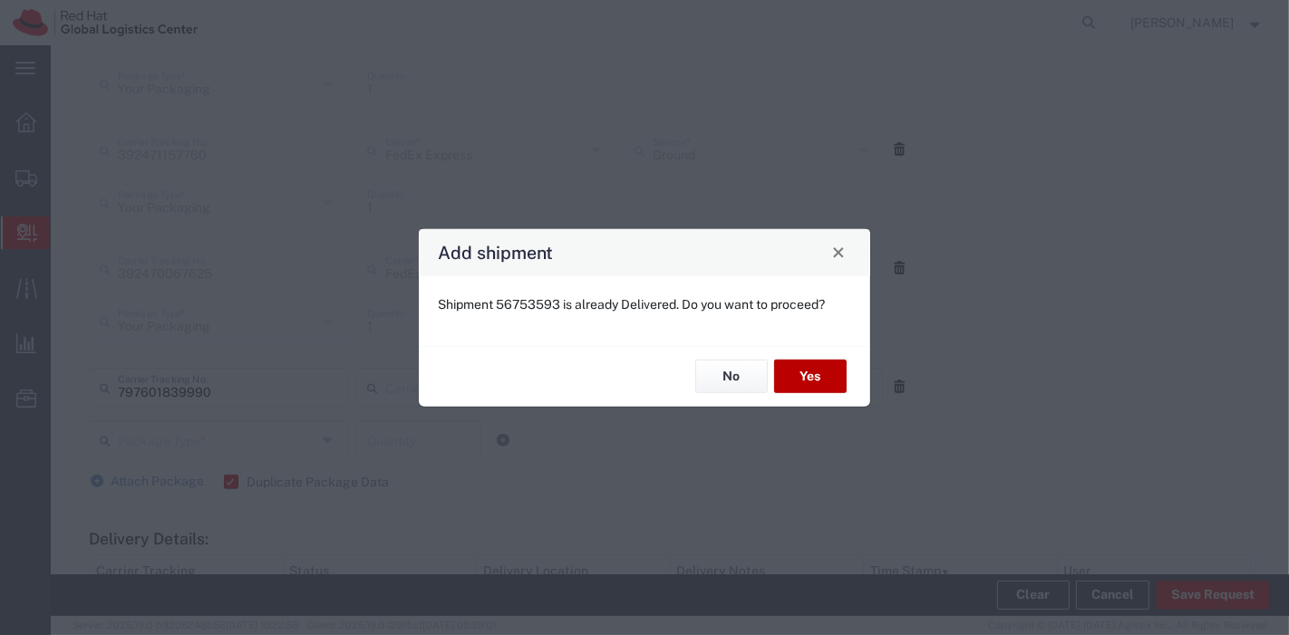
click at [816, 373] on button "Yes" at bounding box center [810, 377] width 72 height 34
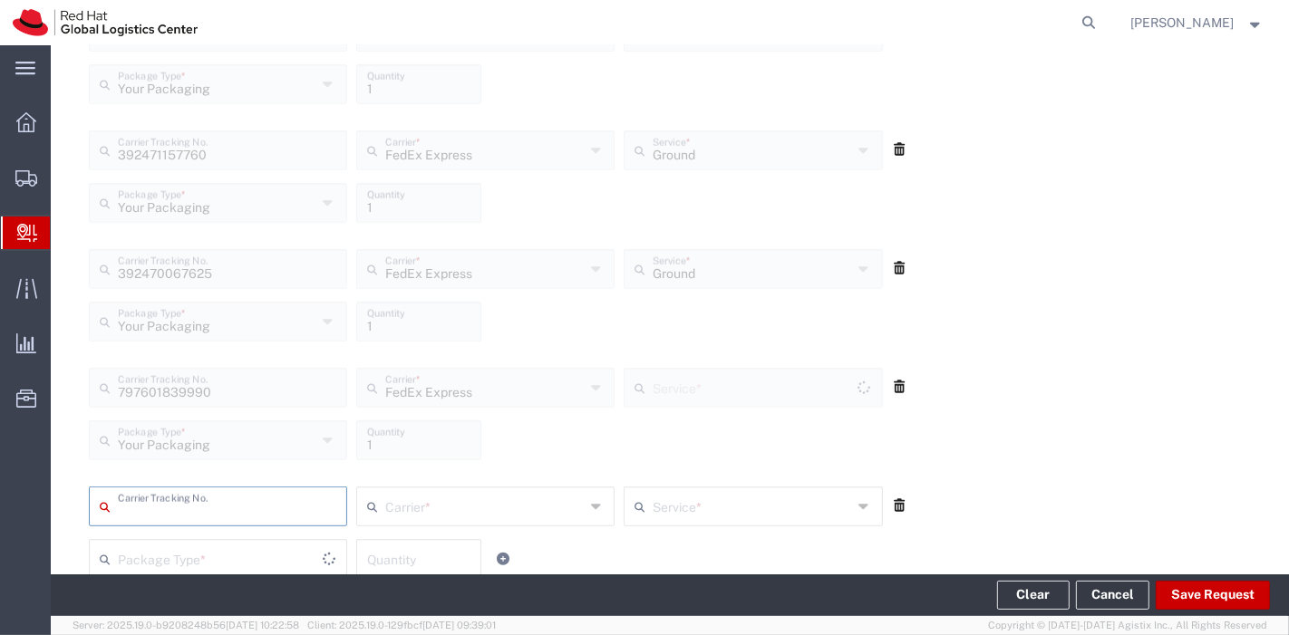
type input "Ground"
click at [1187, 592] on button "Save Request" at bounding box center [1212, 595] width 114 height 29
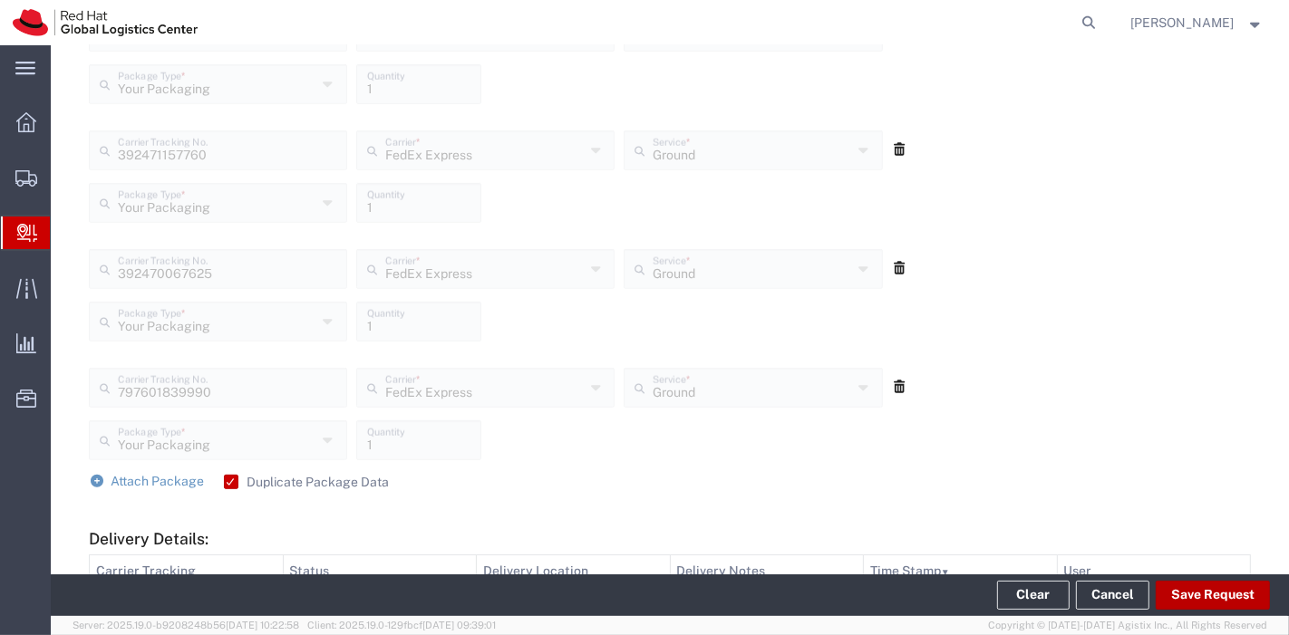
click at [1187, 592] on button "Save Request" at bounding box center [1212, 595] width 114 height 29
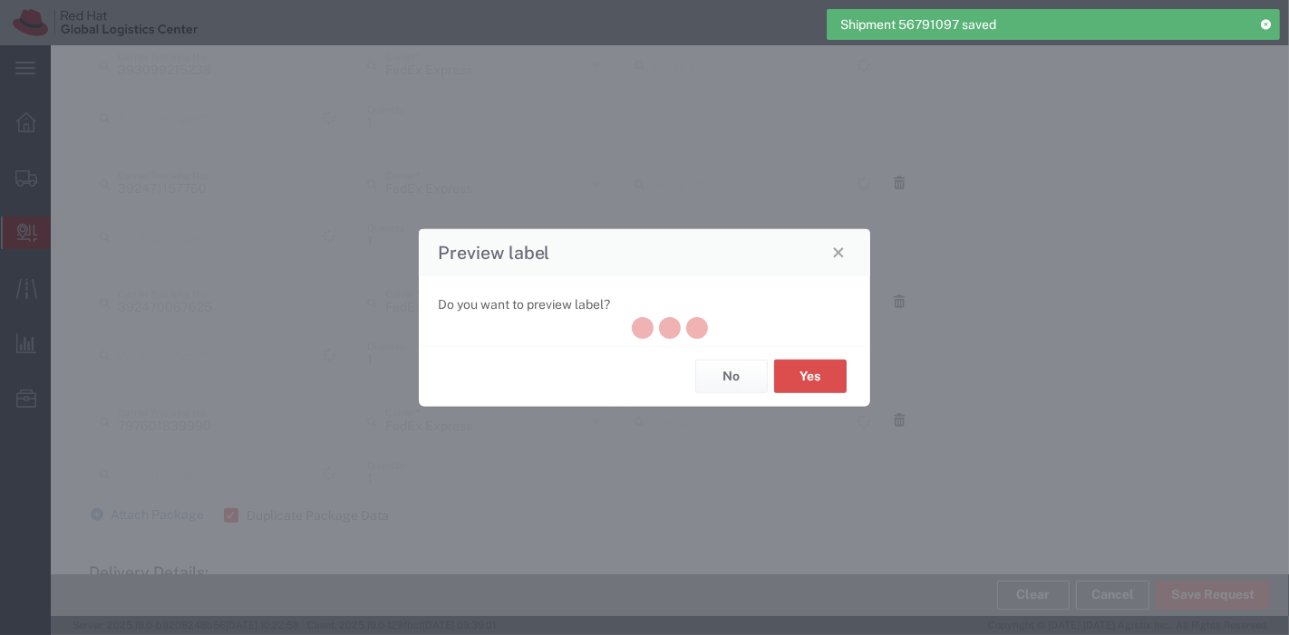
type input "Your Packaging"
type input "Ground"
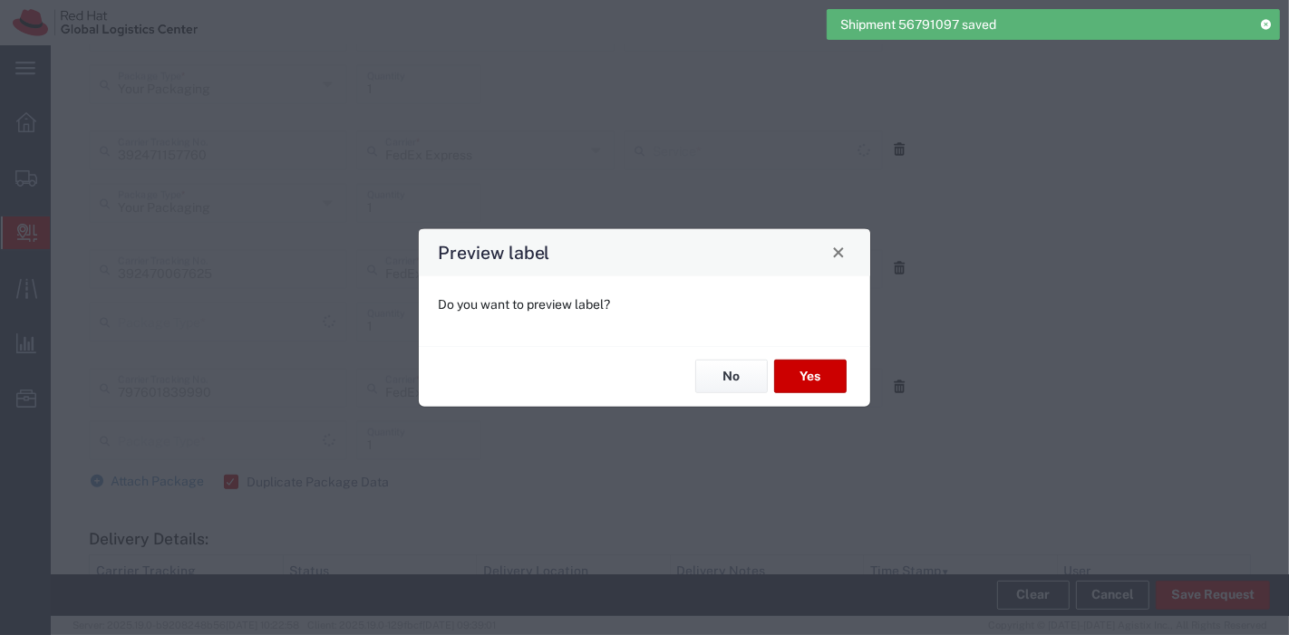
type input "Your Packaging"
type input "Ground"
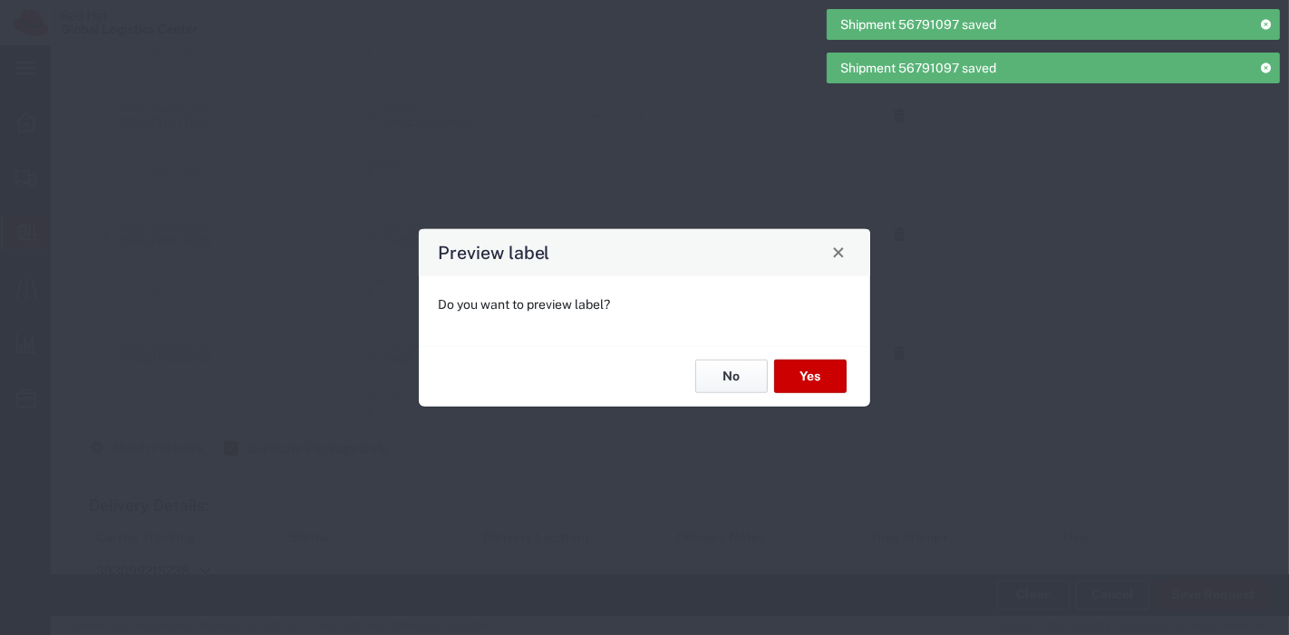
type input "Your Packaging"
type input "Ground"
type input "Your Packaging"
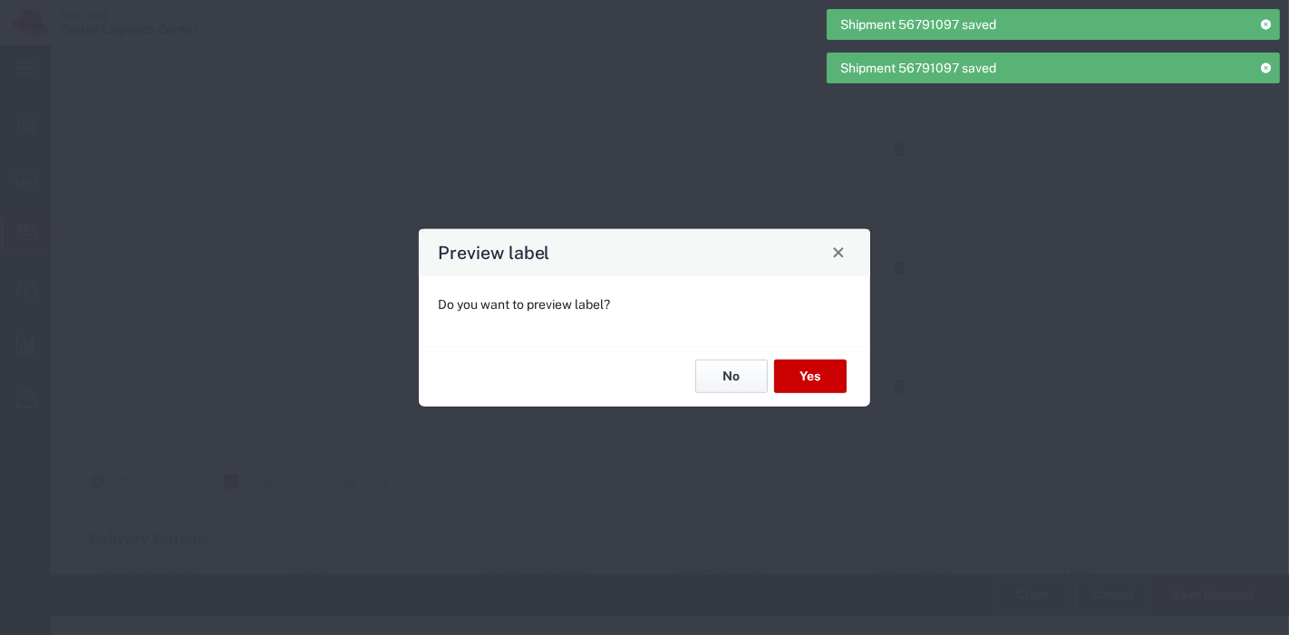
type input "Ground"
type input "Your Packaging"
type input "Ground"
click at [723, 365] on button "No" at bounding box center [731, 377] width 72 height 34
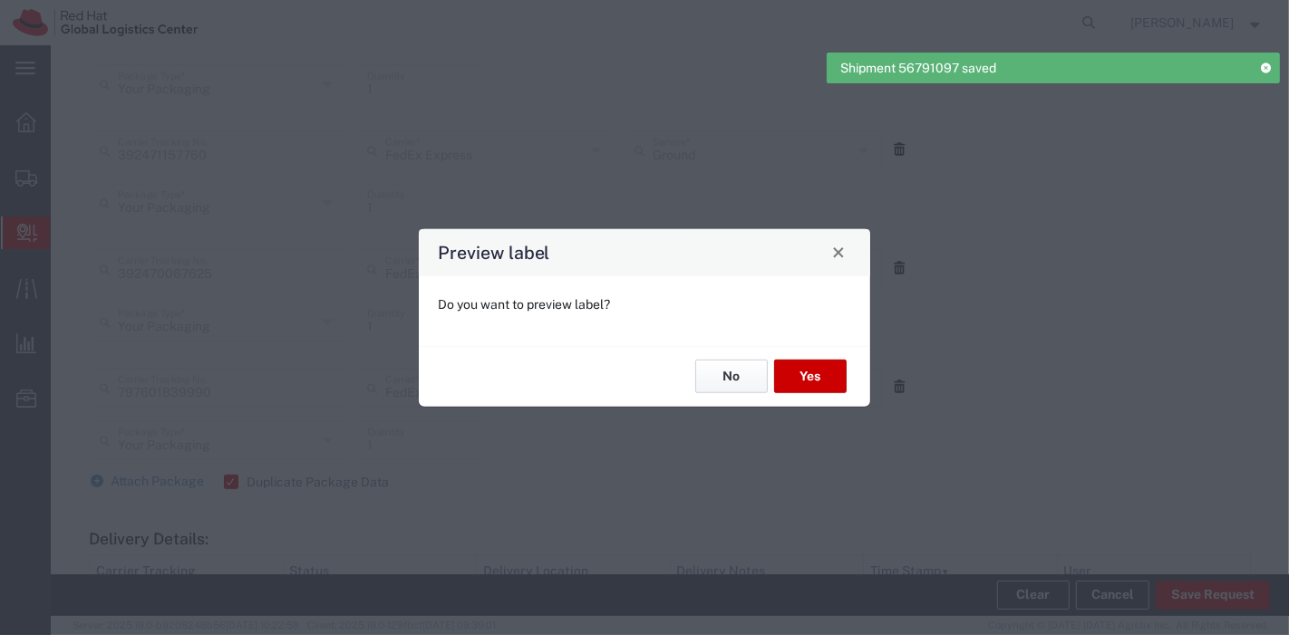
click at [723, 365] on button "No" at bounding box center [731, 377] width 72 height 34
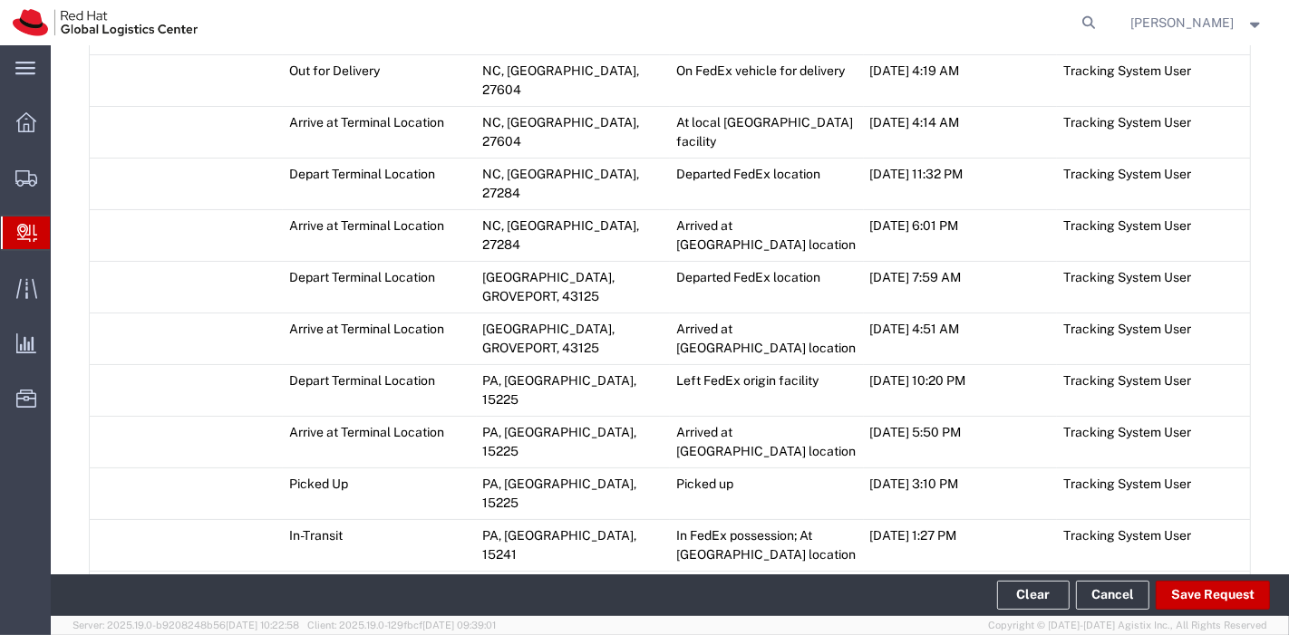
scroll to position [1444, 0]
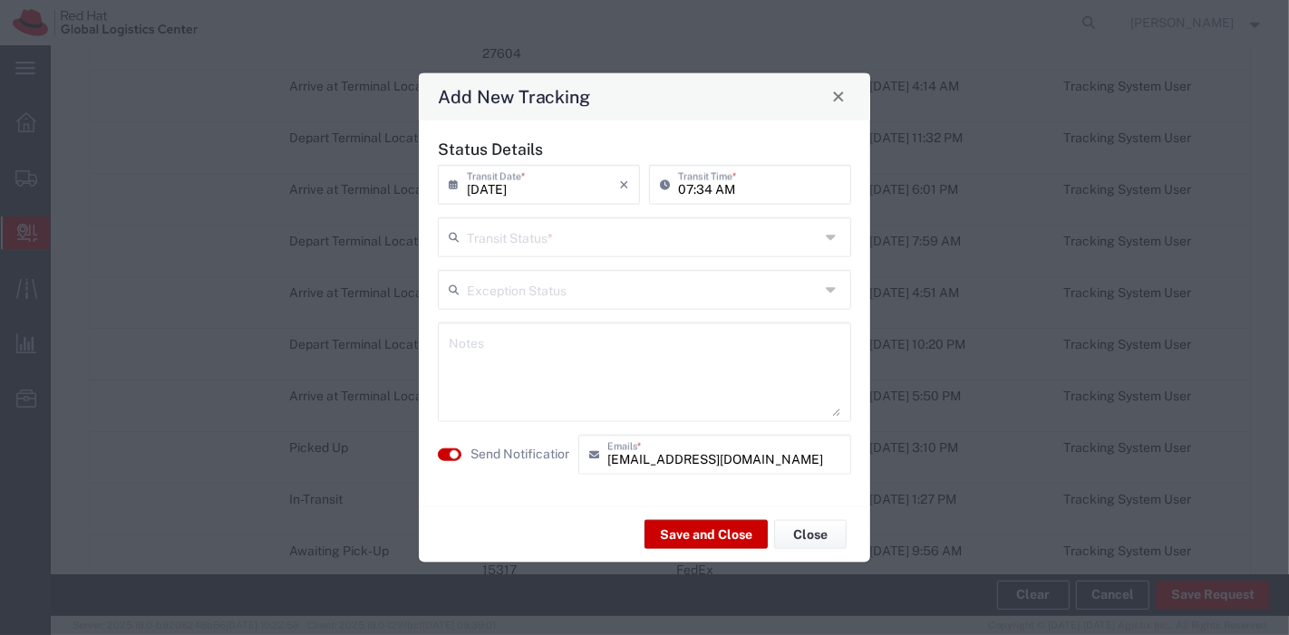
click at [652, 256] on div "Transit Status *" at bounding box center [644, 237] width 413 height 40
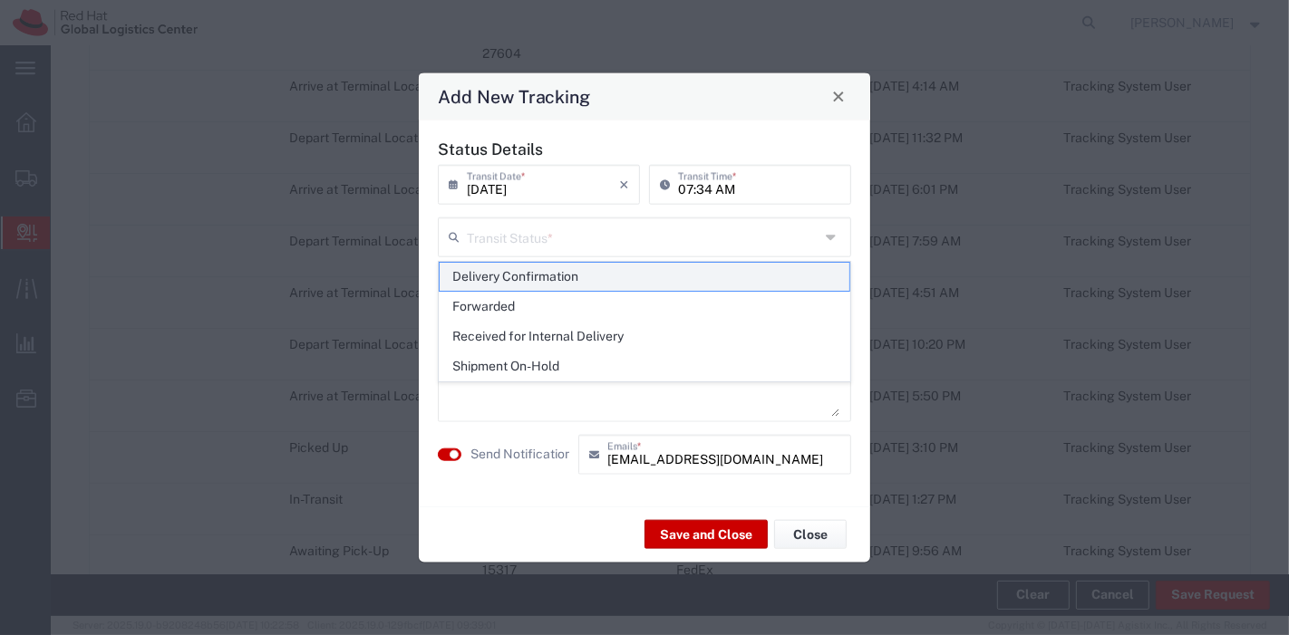
click at [638, 279] on span "Delivery Confirmation" at bounding box center [645, 277] width 411 height 28
type input "Delivery Confirmation"
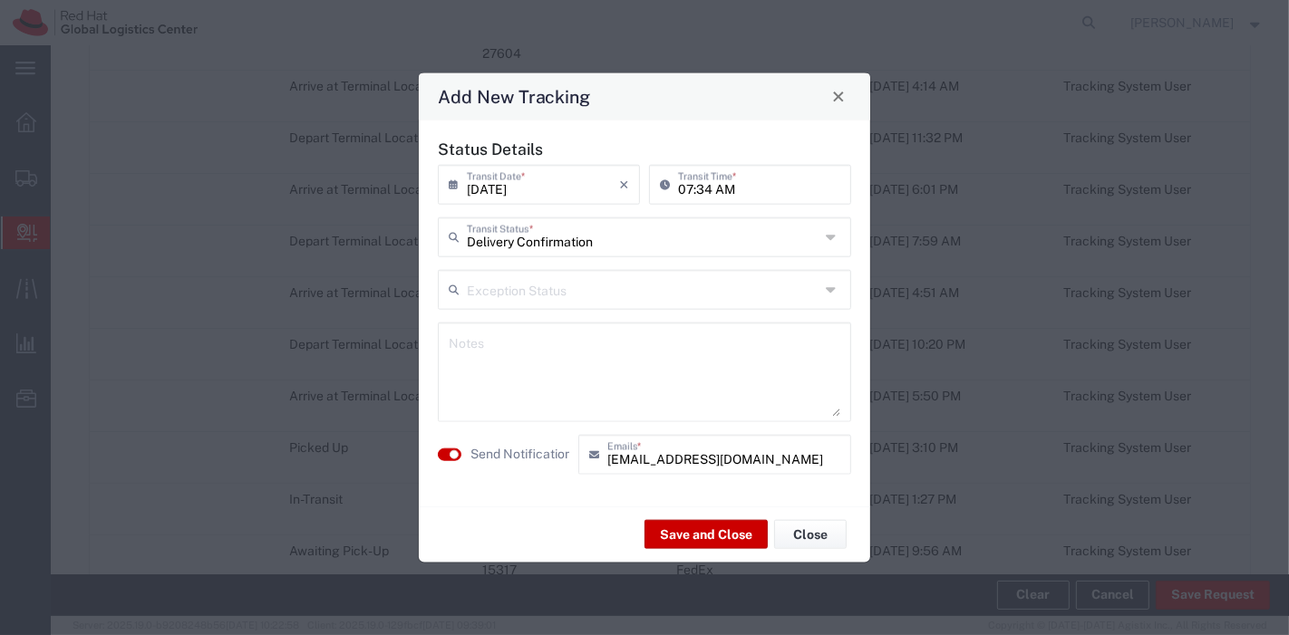
click at [455, 460] on agx-switch-control "Send Notification" at bounding box center [503, 454] width 140 height 40
click at [451, 449] on small "button" at bounding box center [453, 453] width 9 height 9
click at [675, 520] on button "Save and Close" at bounding box center [705, 534] width 123 height 29
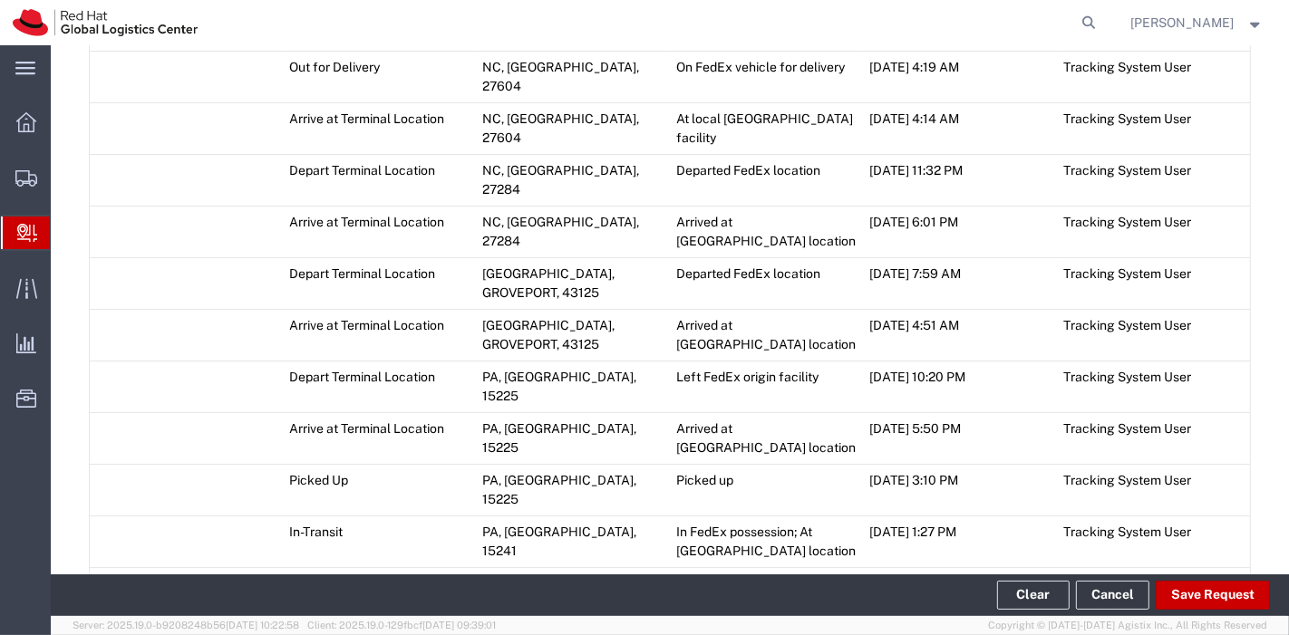
scroll to position [1476, 0]
